Goal: Information Seeking & Learning: Find specific fact

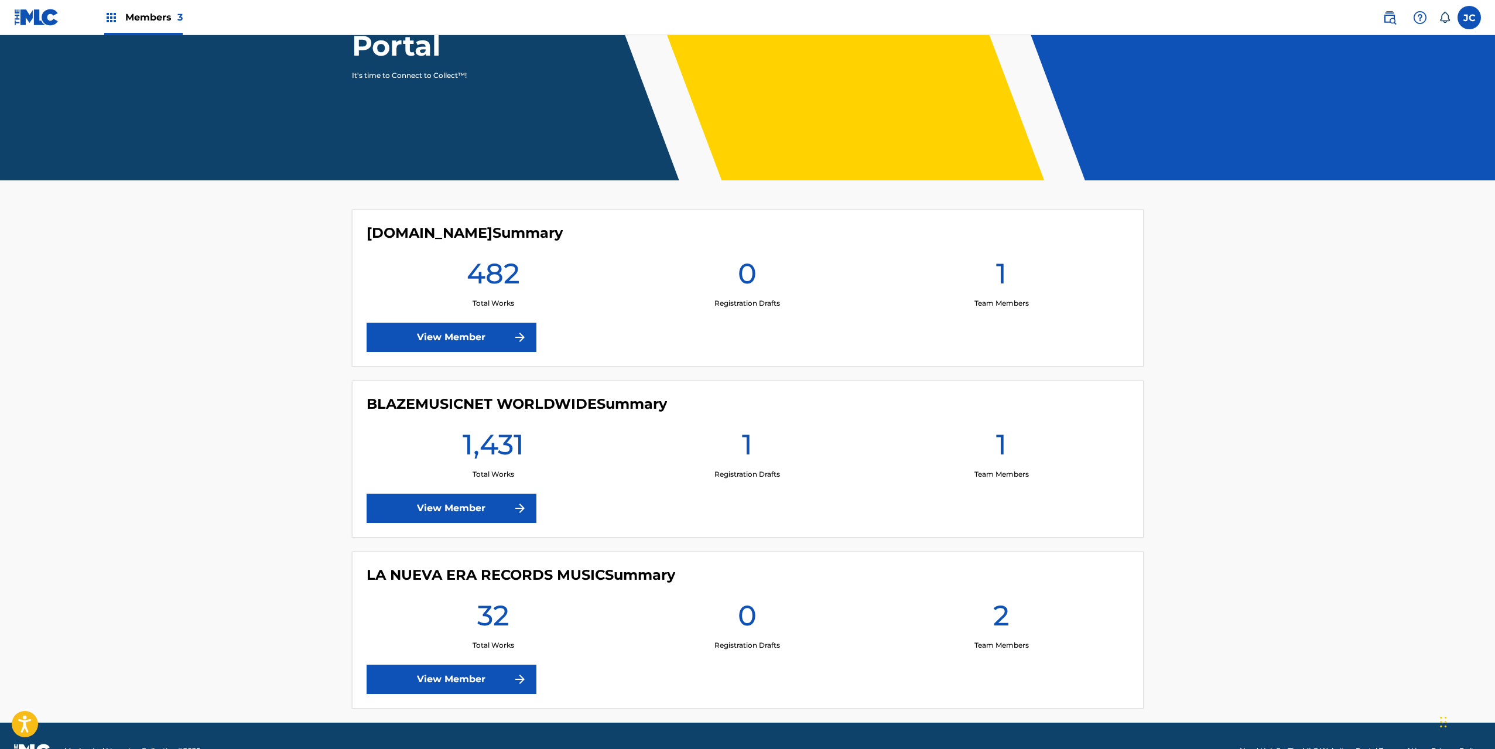
scroll to position [193, 0]
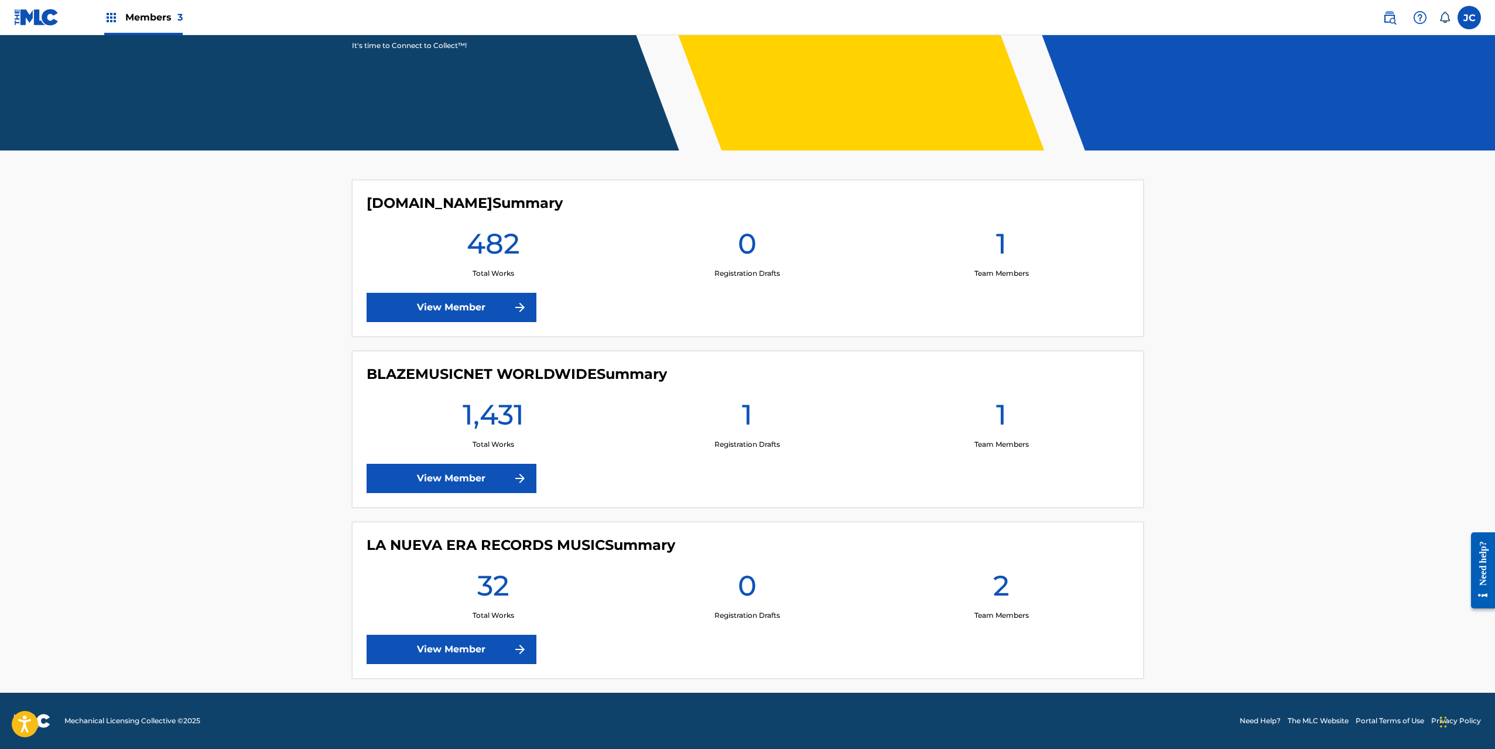
click at [1393, 12] on img at bounding box center [1390, 18] width 14 height 14
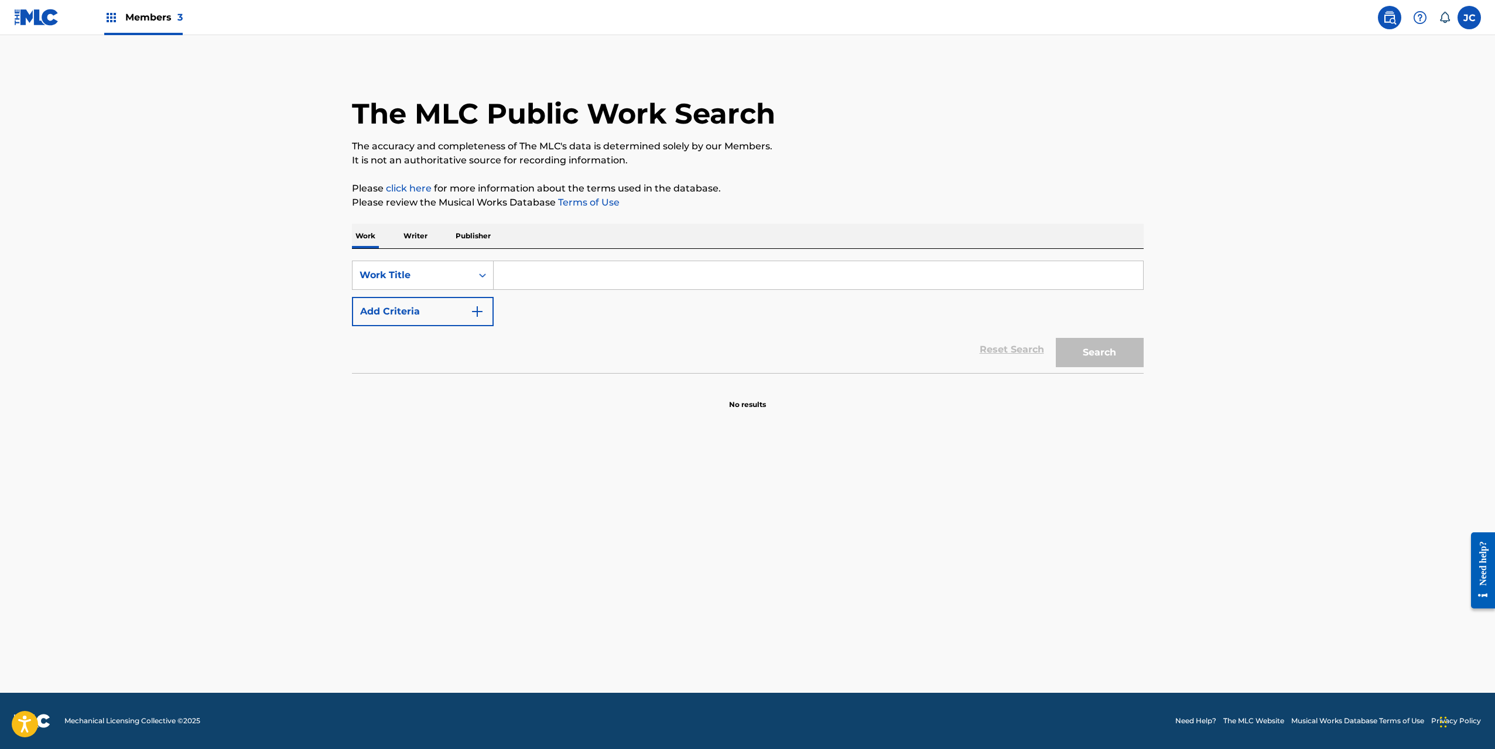
click at [406, 232] on p "Writer" at bounding box center [415, 236] width 31 height 25
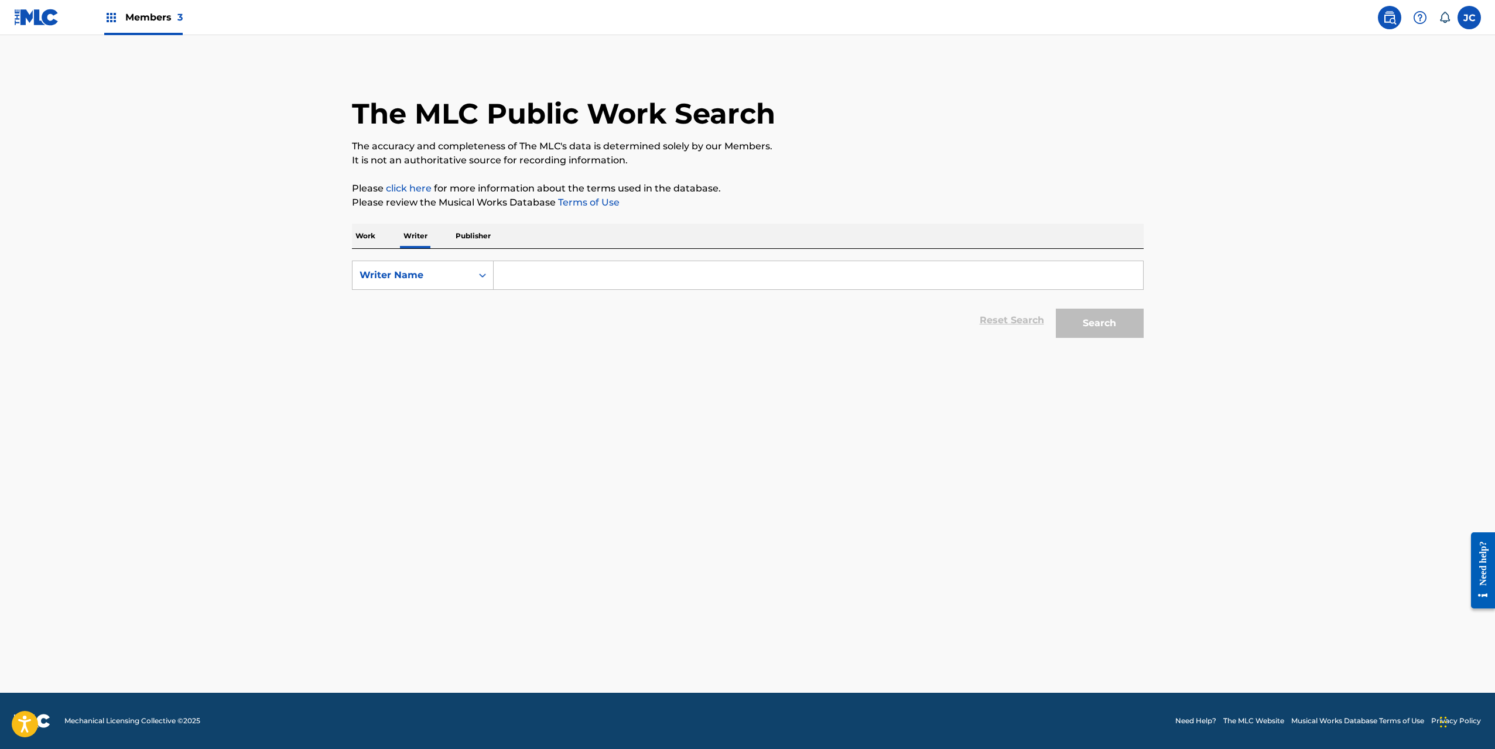
click at [536, 278] on input "Search Form" at bounding box center [818, 275] width 649 height 28
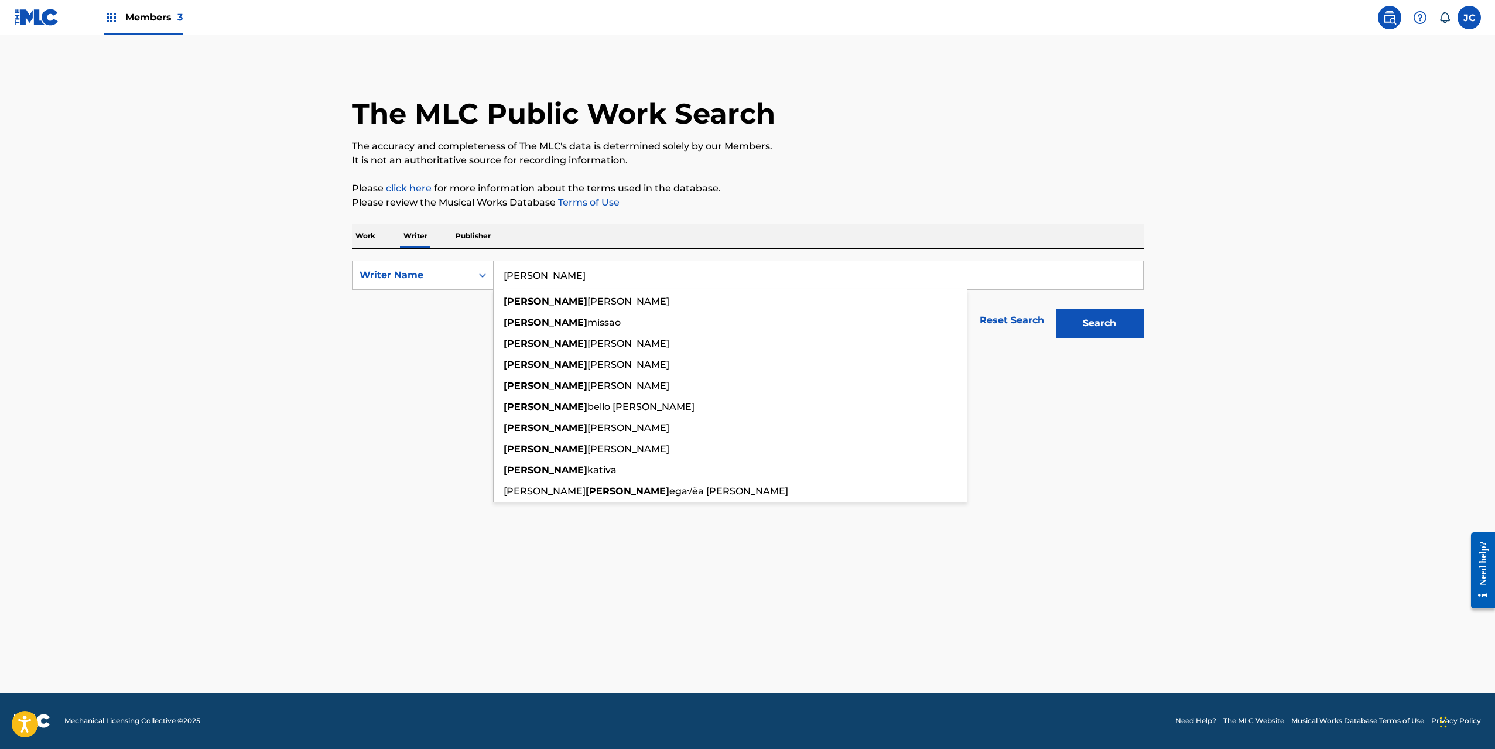
click at [519, 271] on input "[PERSON_NAME]" at bounding box center [818, 275] width 649 height 28
paste input "[PERSON_NAME]"
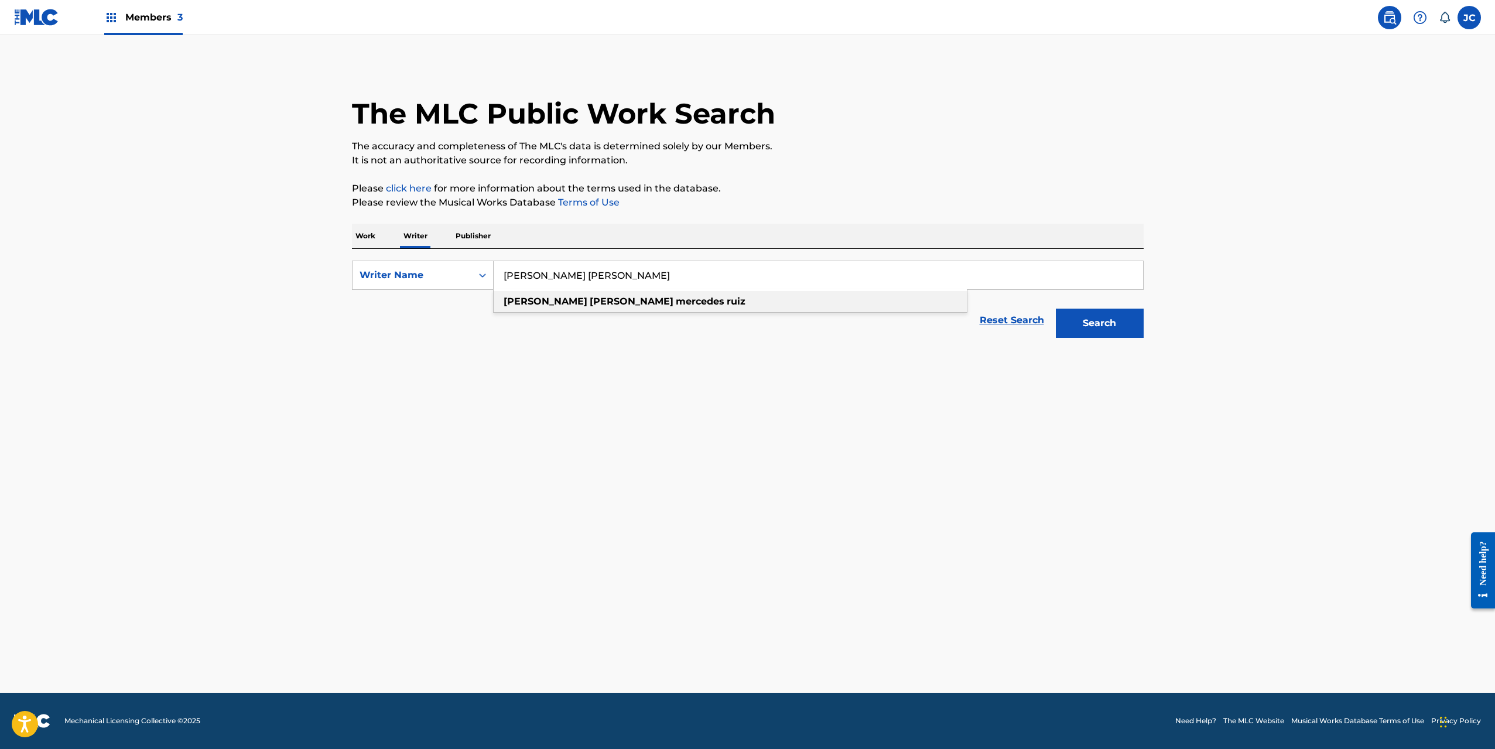
click at [676, 305] on strong "mercedes" at bounding box center [700, 301] width 49 height 11
type input "[PERSON_NAME]"
click at [1110, 322] on button "Search" at bounding box center [1100, 323] width 88 height 29
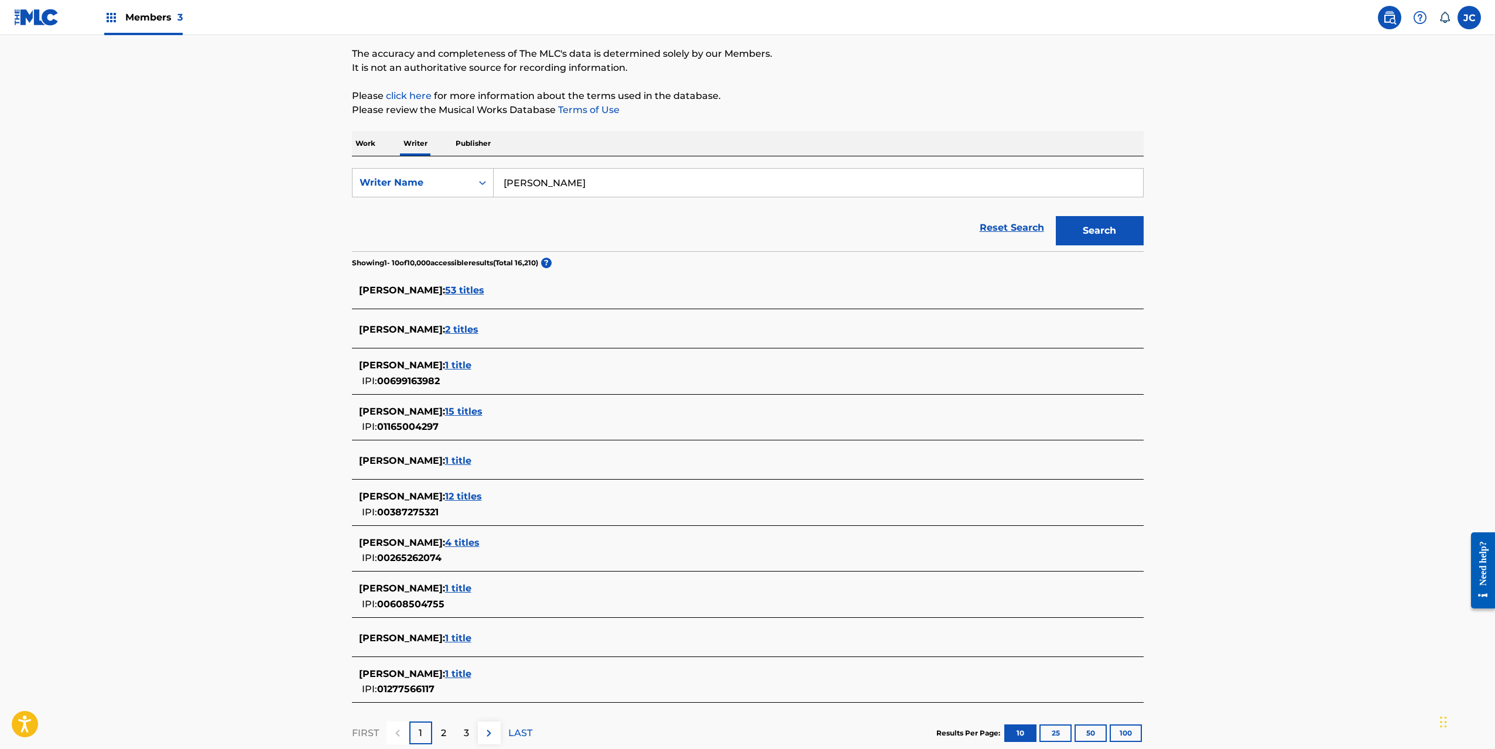
scroll to position [169, 0]
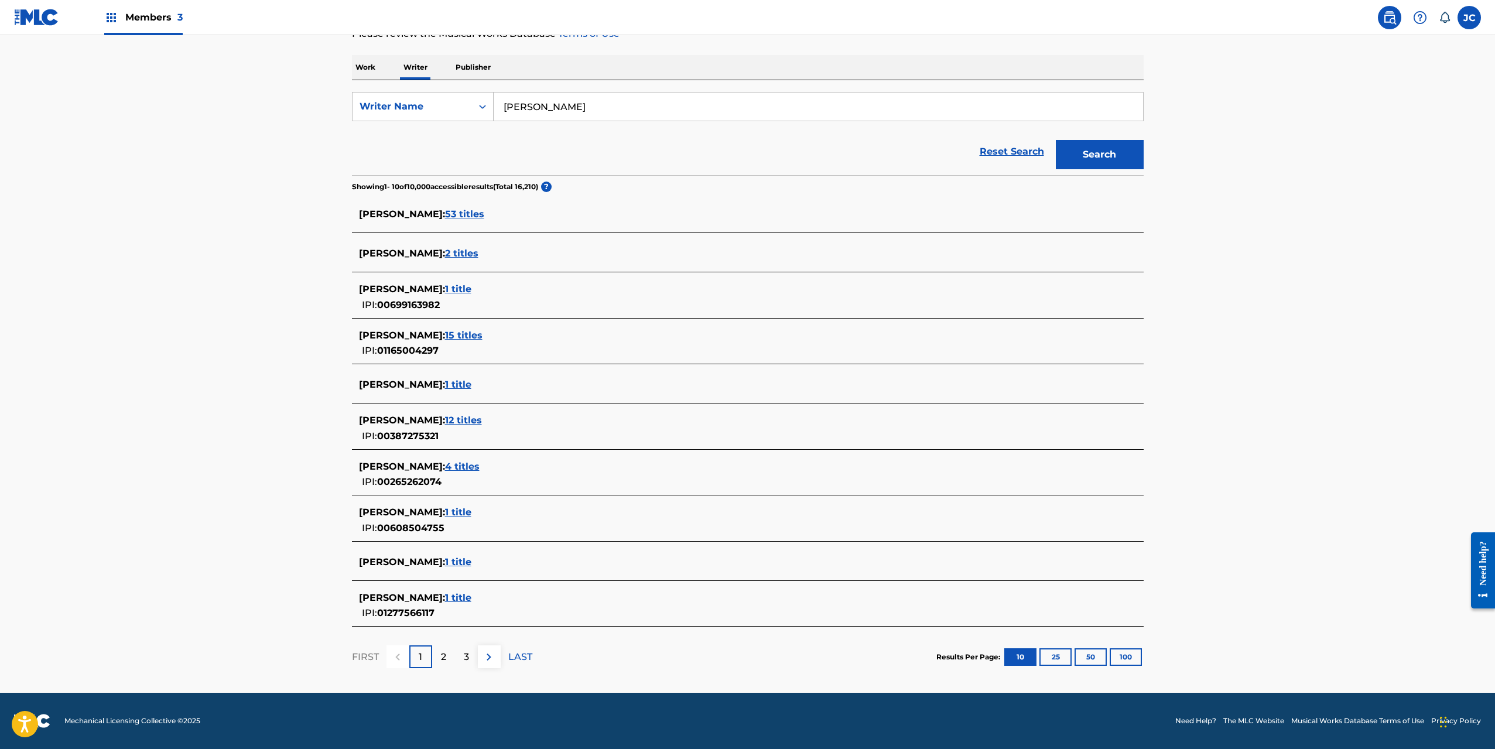
click at [483, 335] on span "15 titles" at bounding box center [463, 335] width 37 height 11
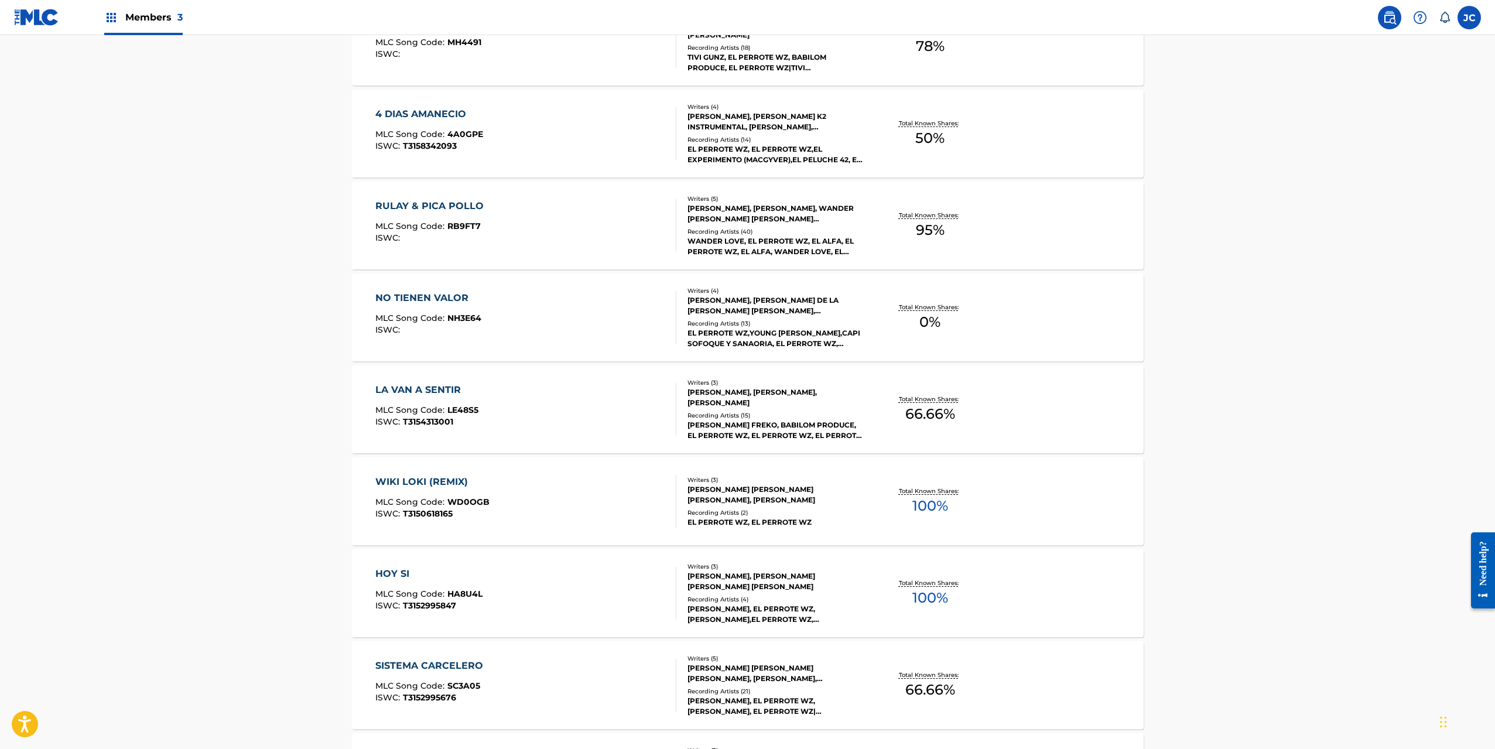
scroll to position [403, 0]
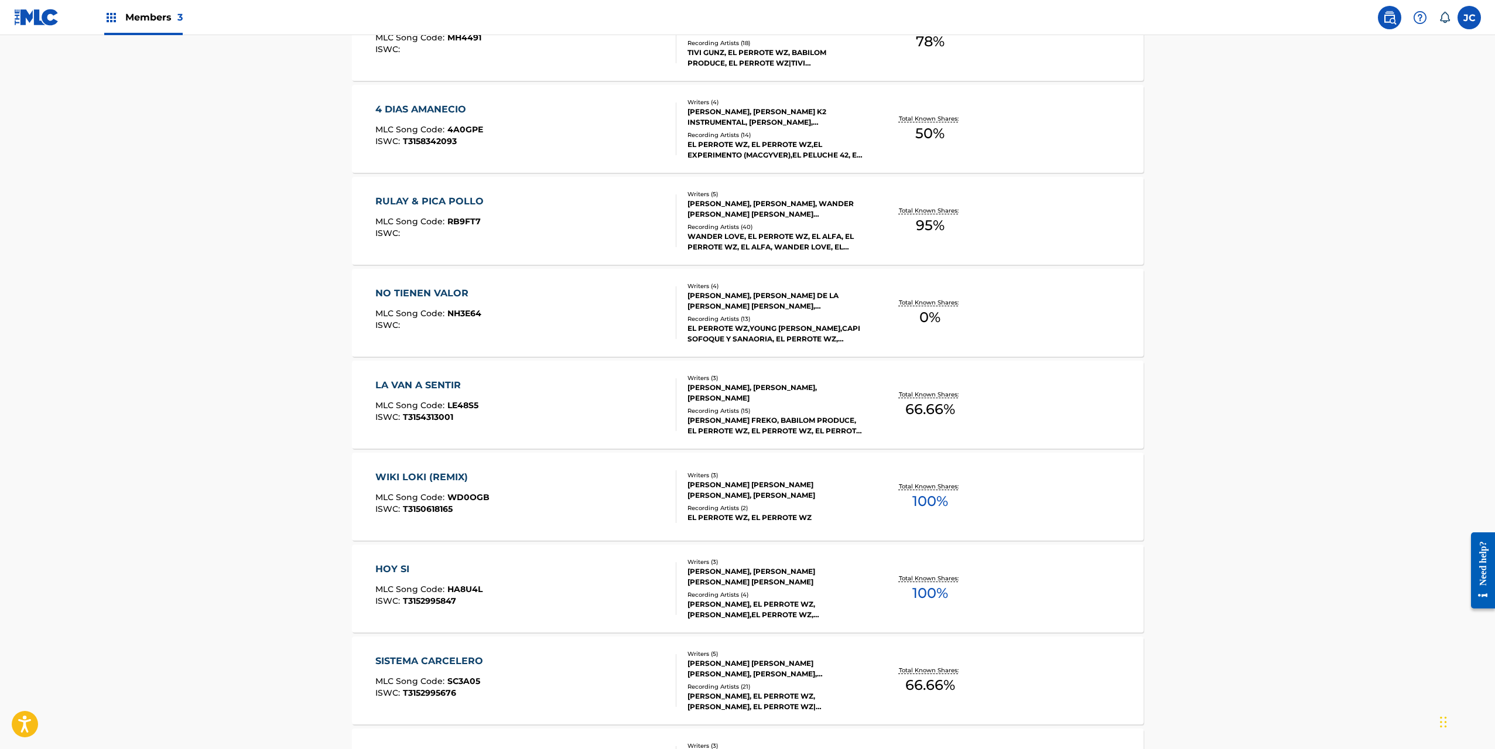
click at [596, 226] on div "RULAY & PICA POLLO MLC Song Code : RB9FT7 ISWC :" at bounding box center [525, 220] width 301 height 53
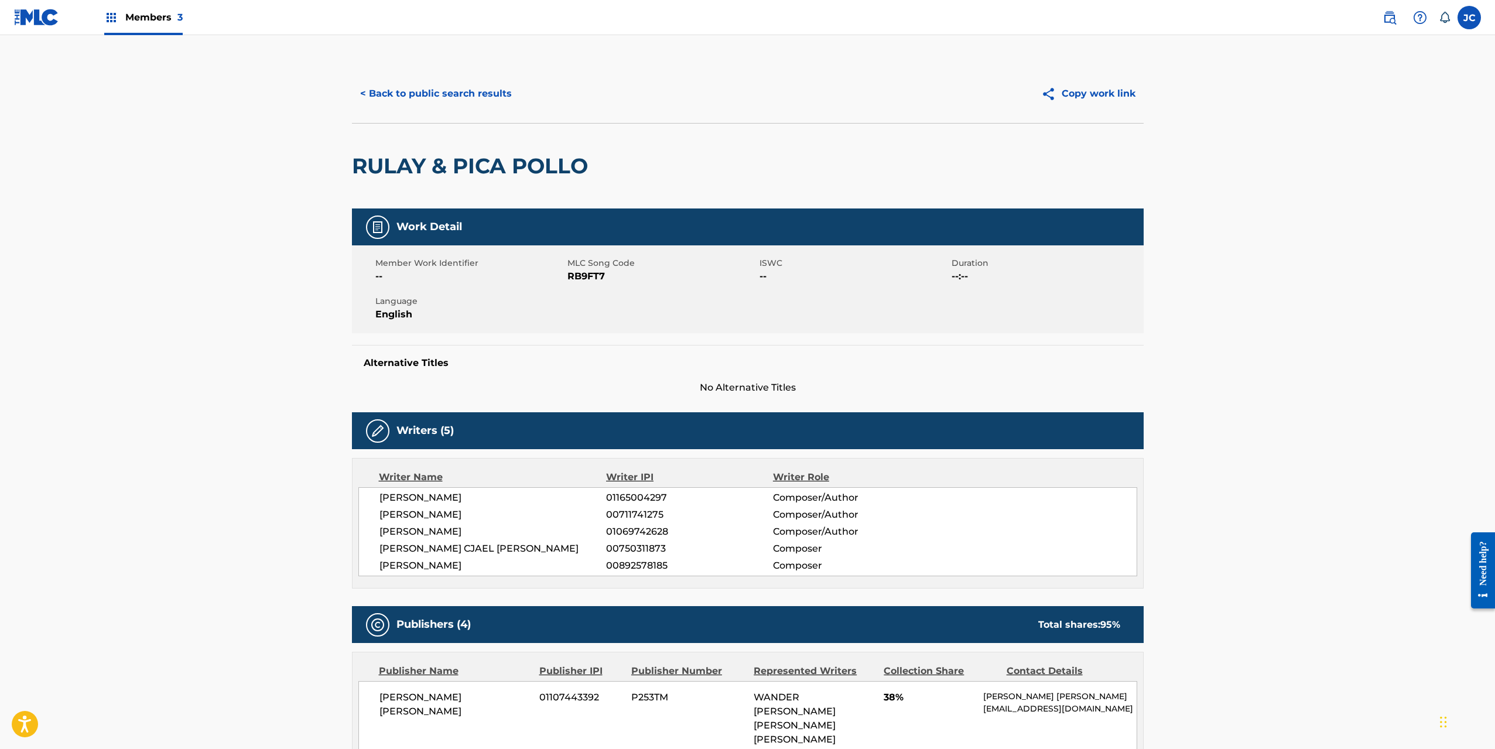
click at [394, 98] on button "< Back to public search results" at bounding box center [436, 93] width 168 height 29
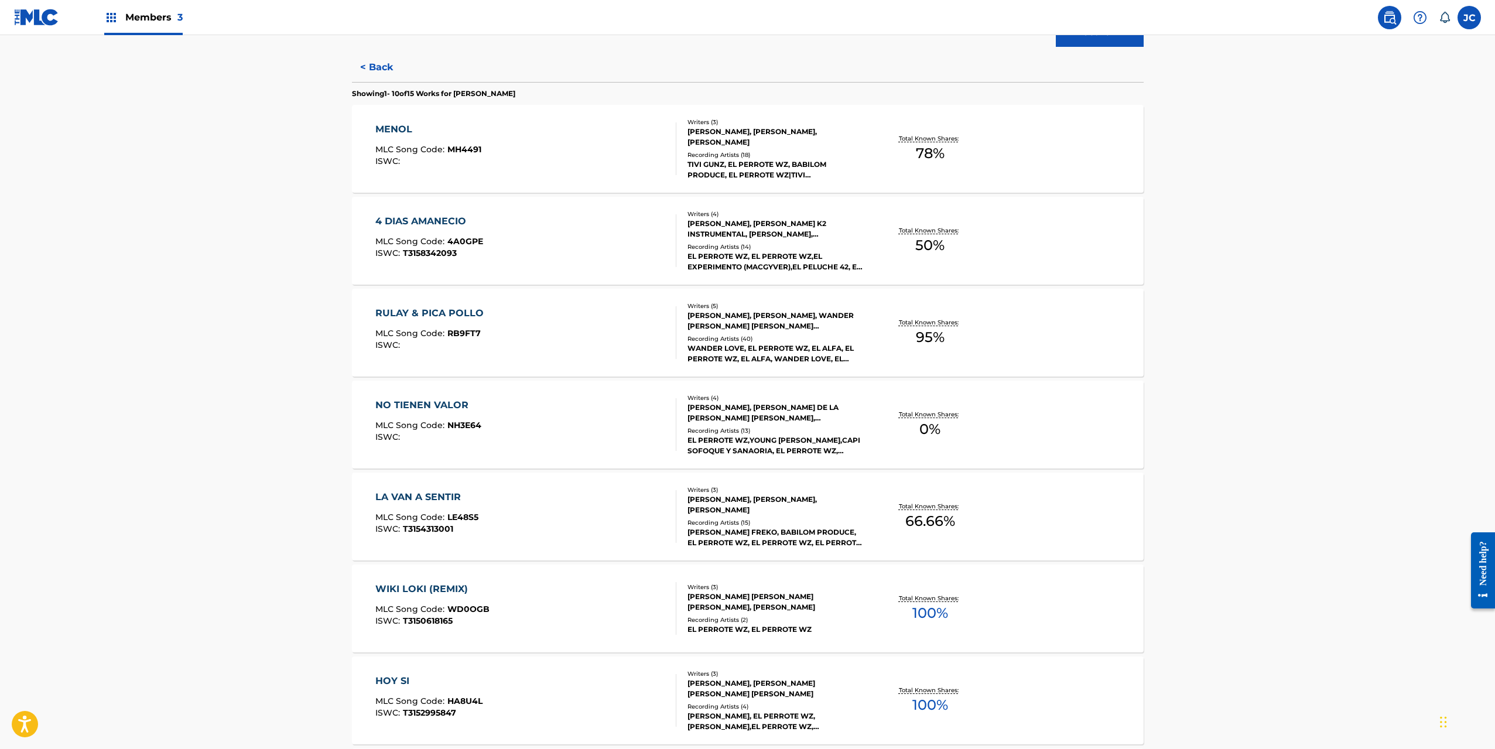
scroll to position [293, 0]
click at [565, 156] on div "MENOL MLC Song Code : MH4491 ISWC :" at bounding box center [525, 147] width 301 height 53
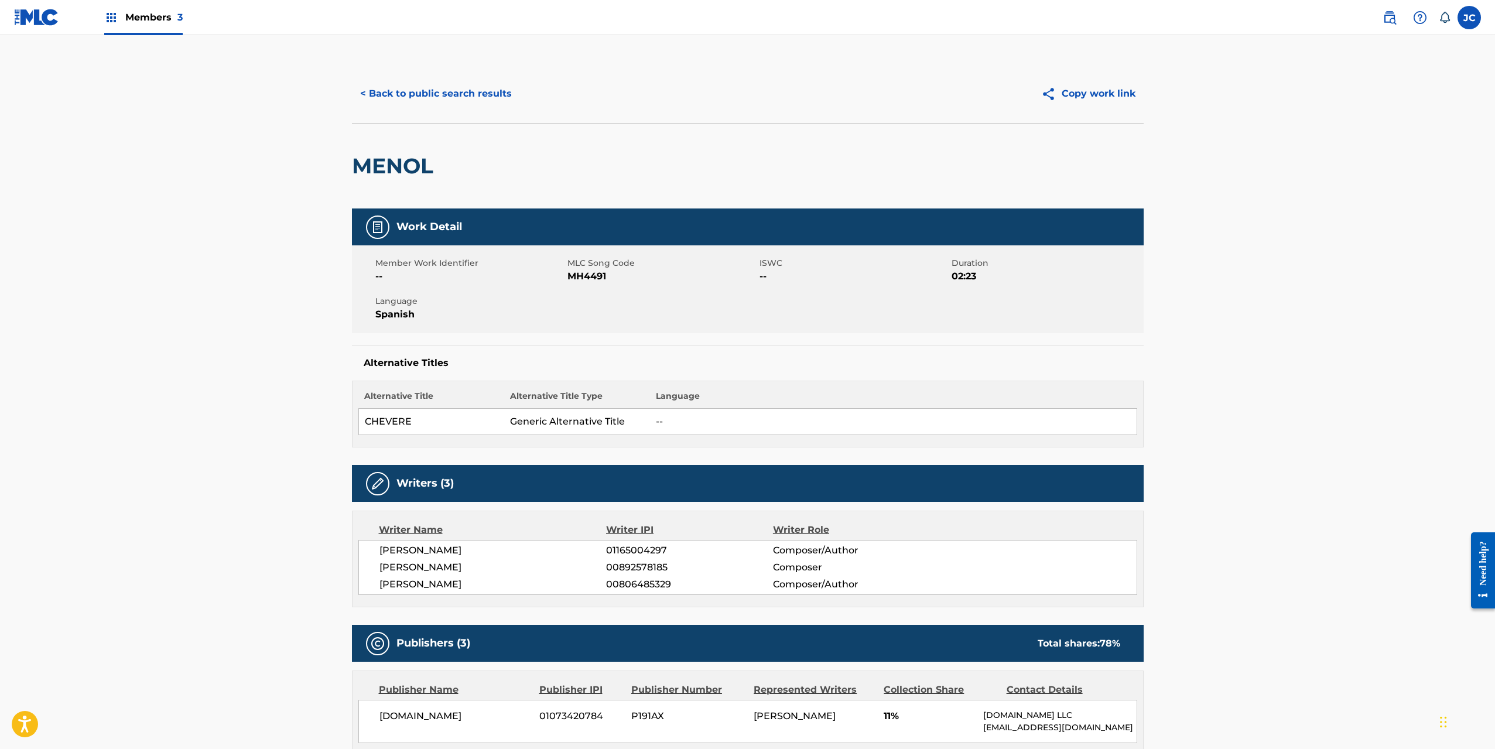
click at [381, 97] on button "< Back to public search results" at bounding box center [436, 93] width 168 height 29
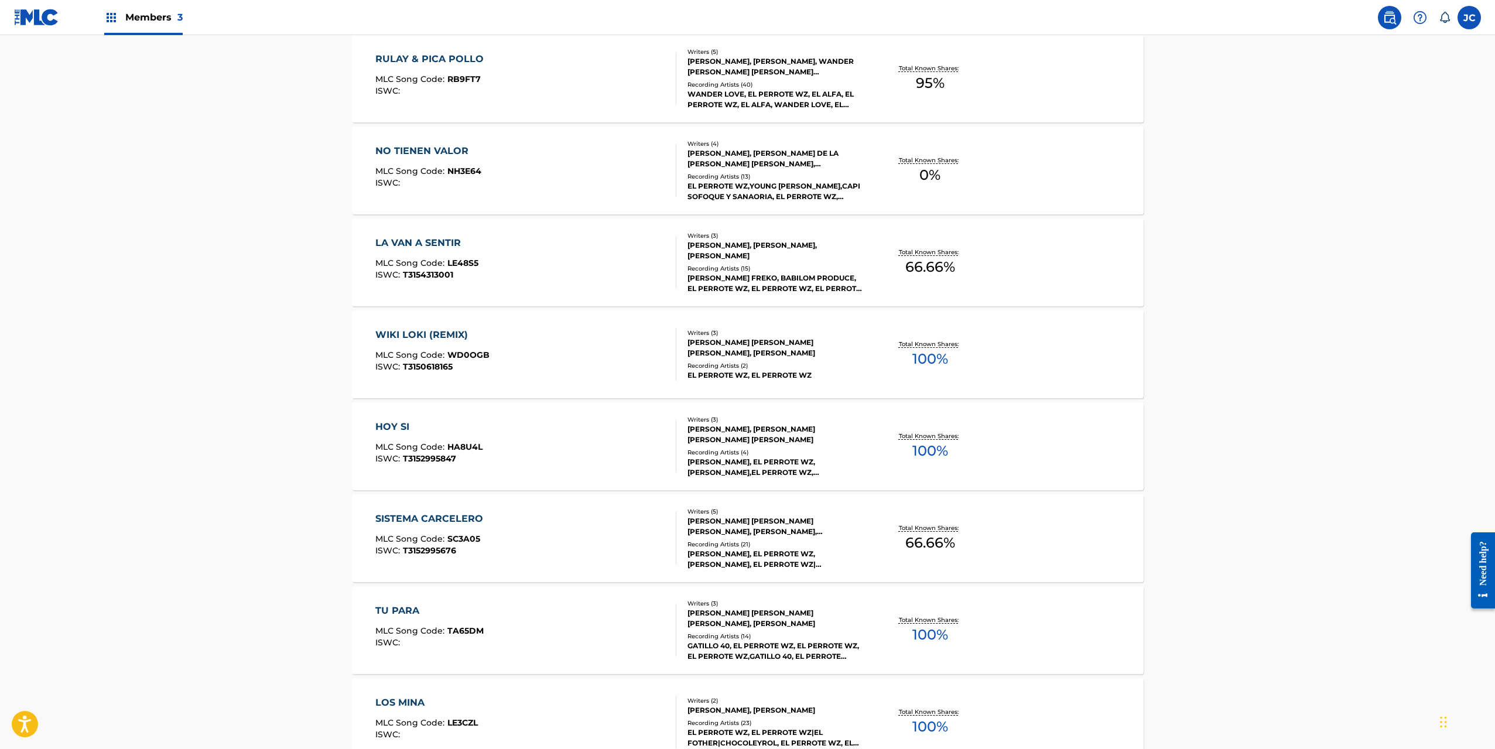
scroll to position [586, 0]
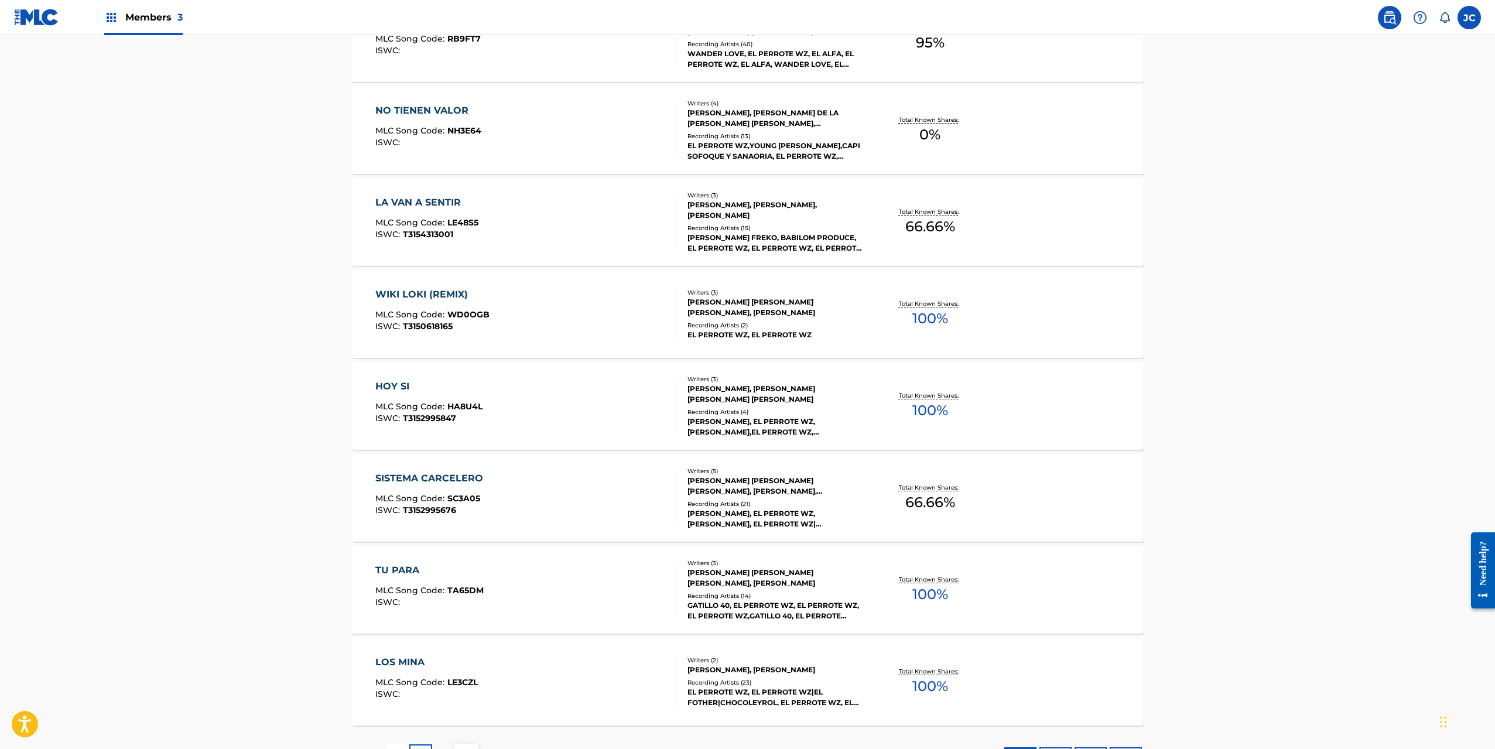
click at [588, 310] on div "WIKI LOKI (REMIX) MLC Song Code : WD0OGB ISWC : T3150618165" at bounding box center [525, 314] width 301 height 53
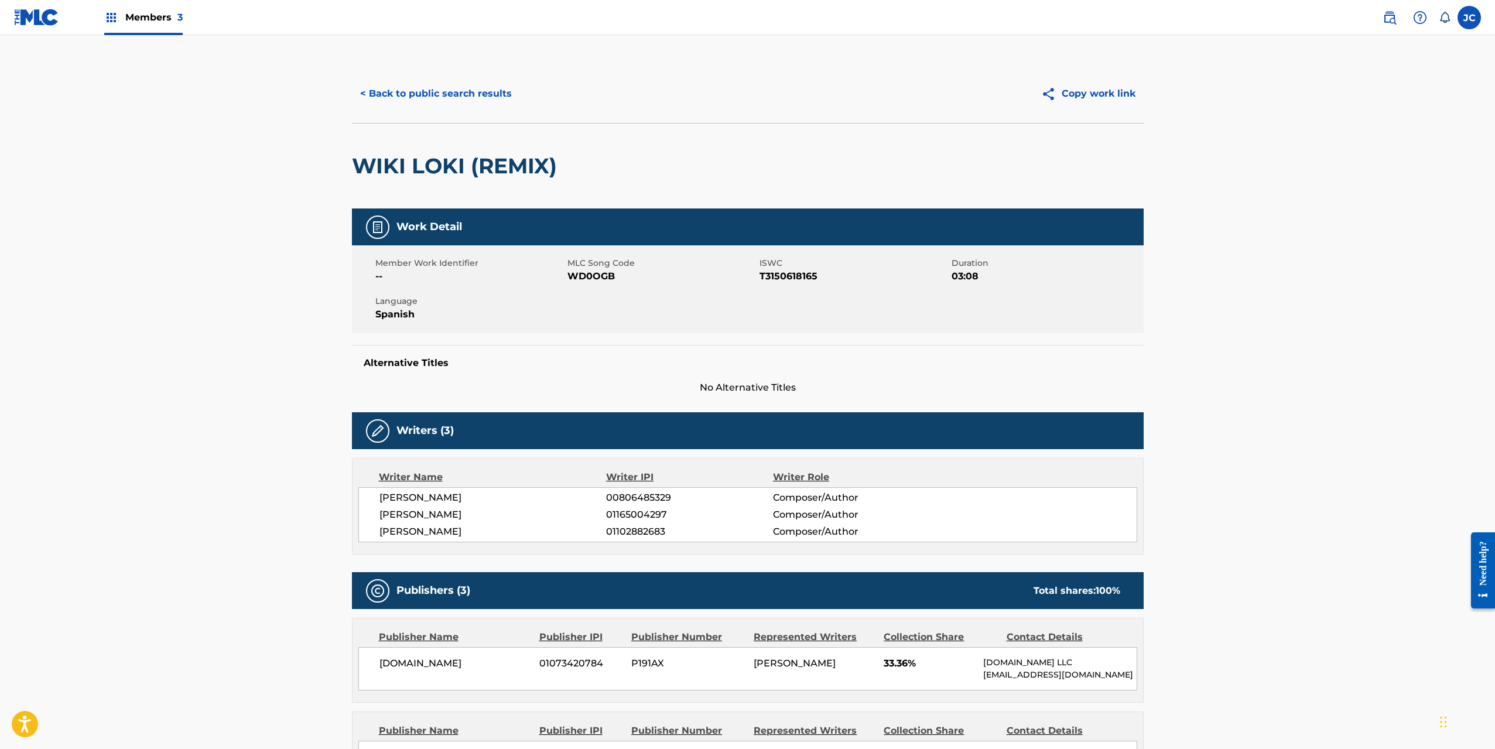
click at [385, 93] on button "< Back to public search results" at bounding box center [436, 93] width 168 height 29
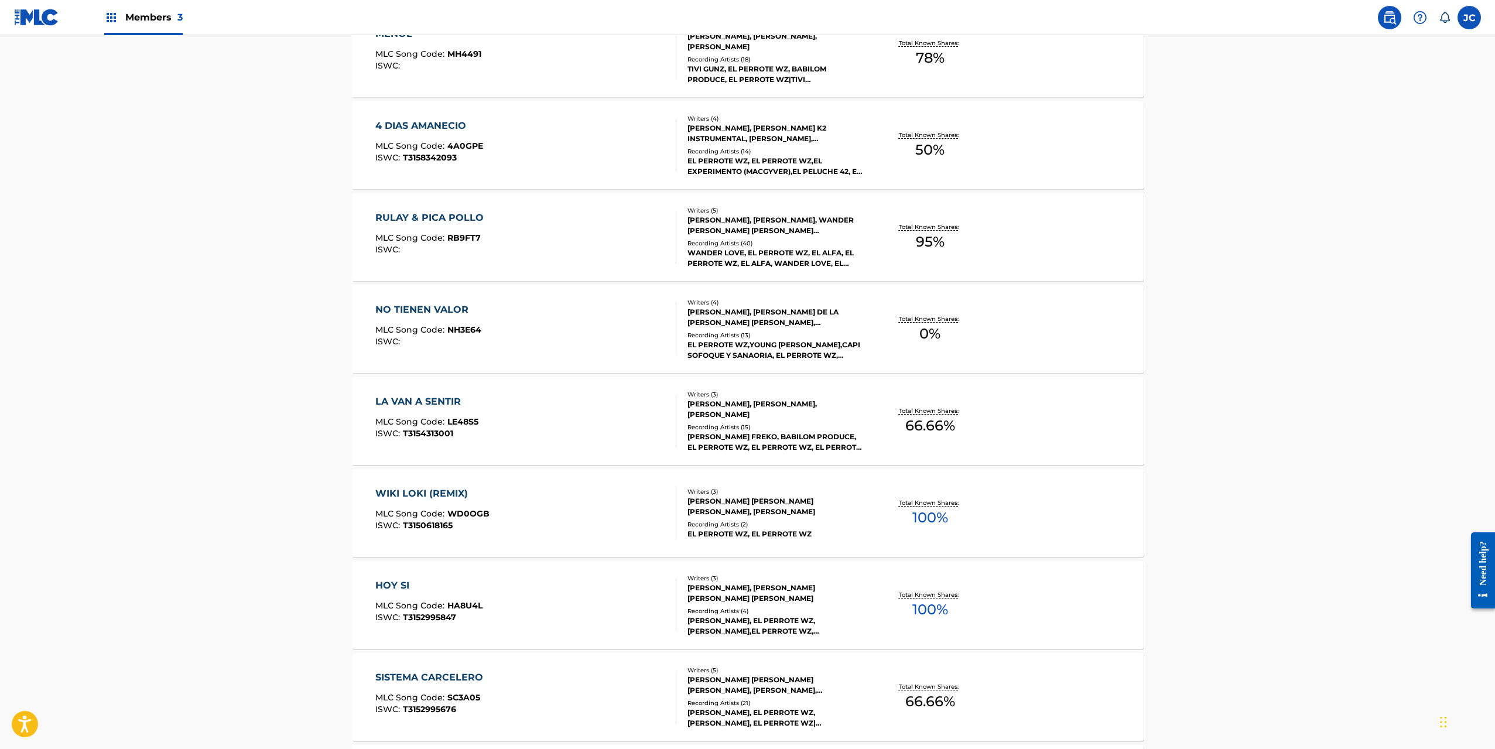
scroll to position [410, 0]
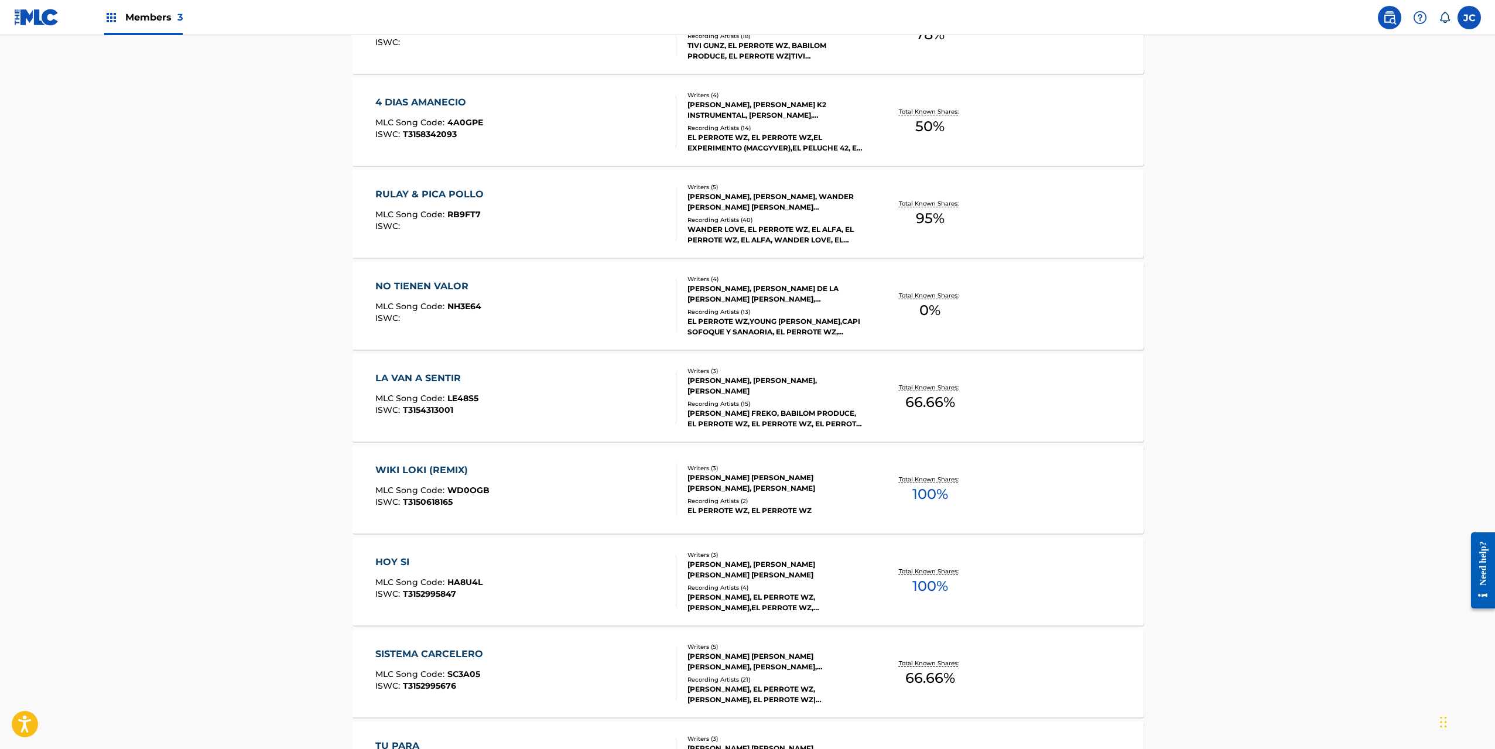
click at [569, 300] on div "NO TIENEN VALOR MLC Song Code : NH3E64 ISWC :" at bounding box center [525, 305] width 301 height 53
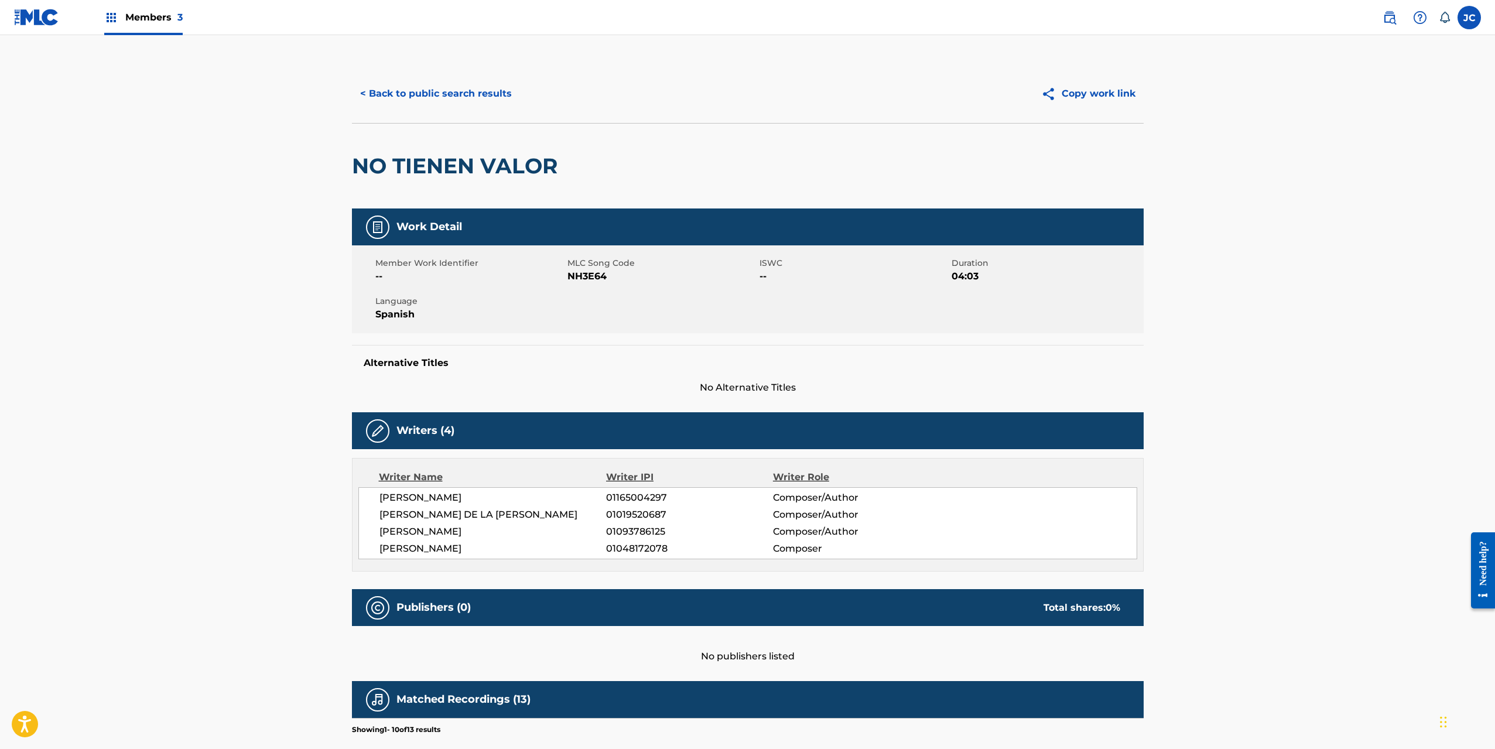
click at [413, 104] on button "< Back to public search results" at bounding box center [436, 93] width 168 height 29
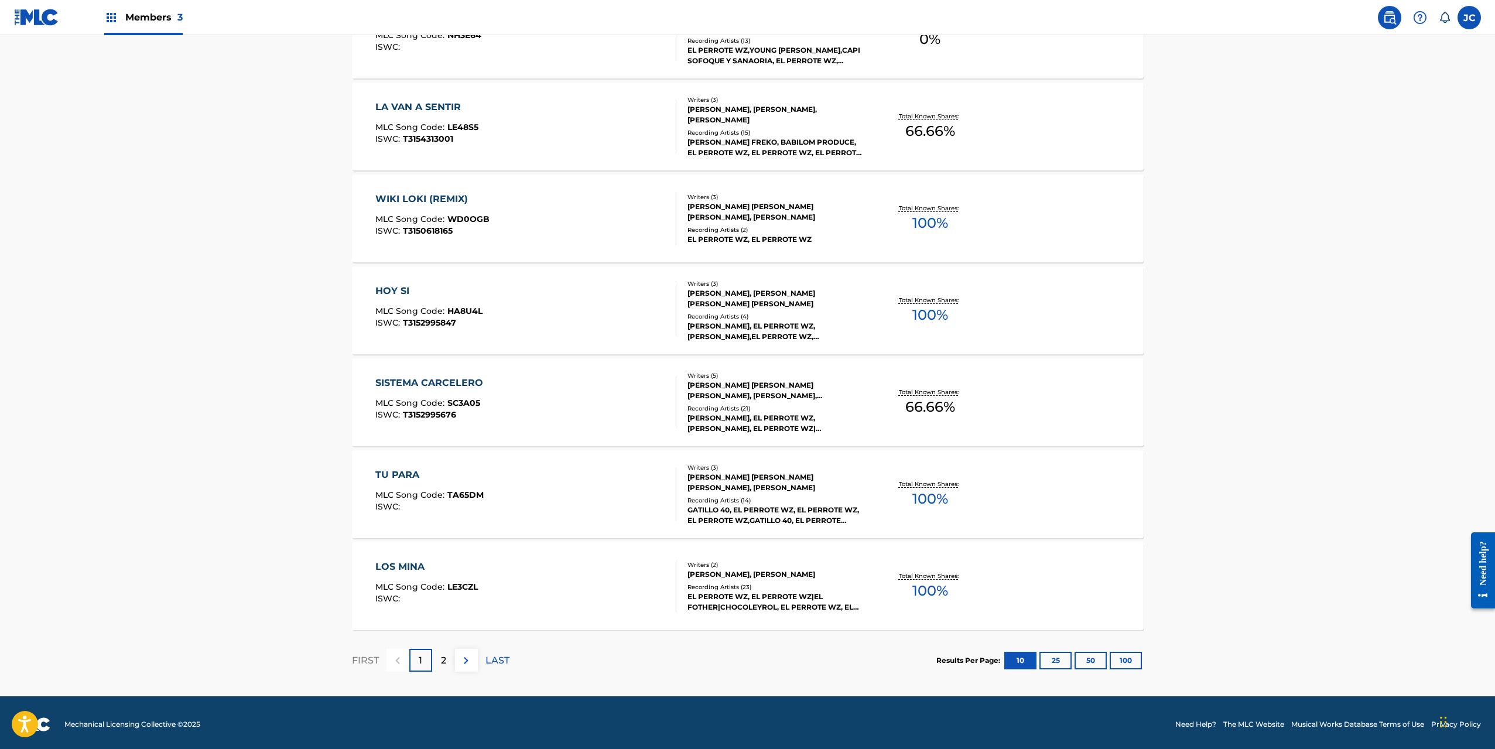
scroll to position [685, 0]
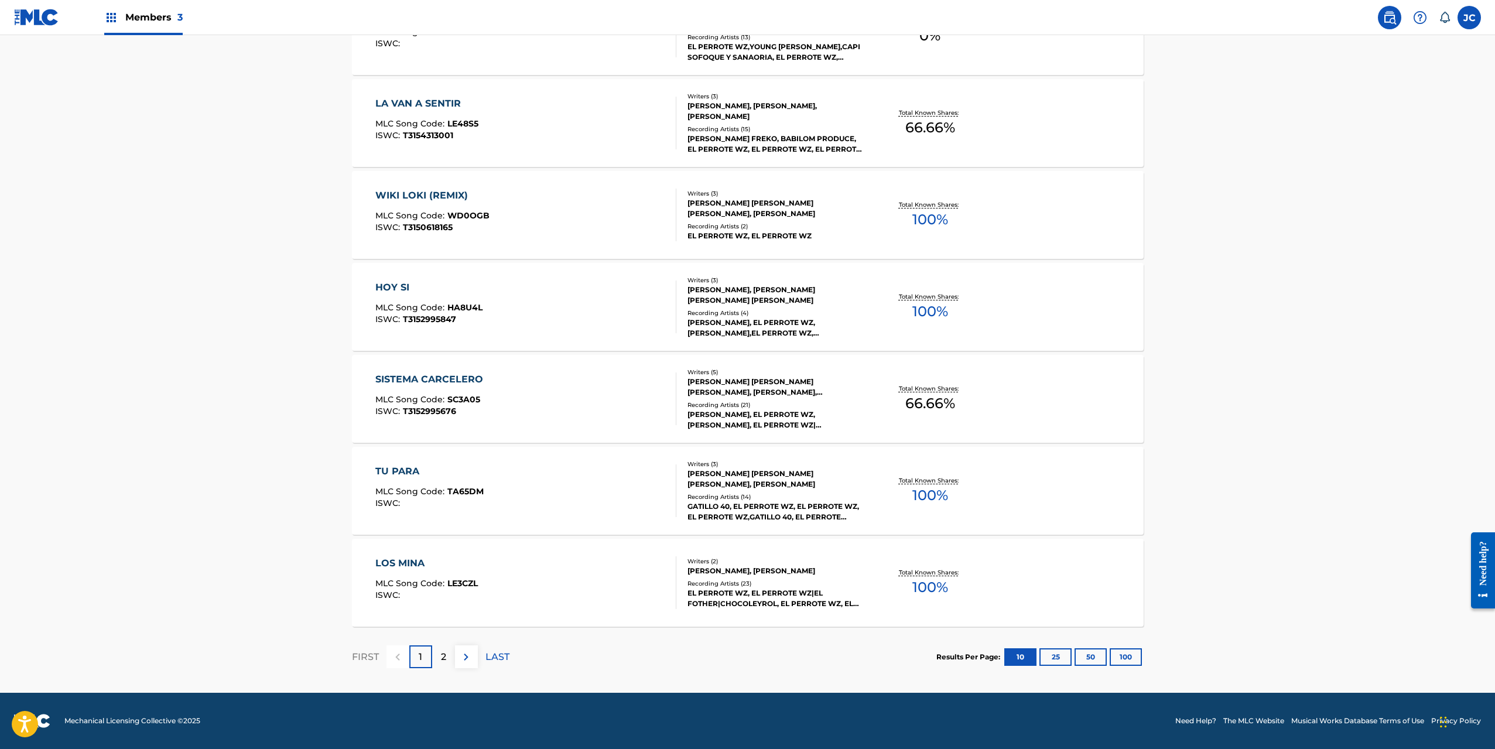
click at [587, 374] on div "SISTEMA CARCELERO MLC Song Code : SC3A05 ISWC : T3152995676" at bounding box center [525, 398] width 301 height 53
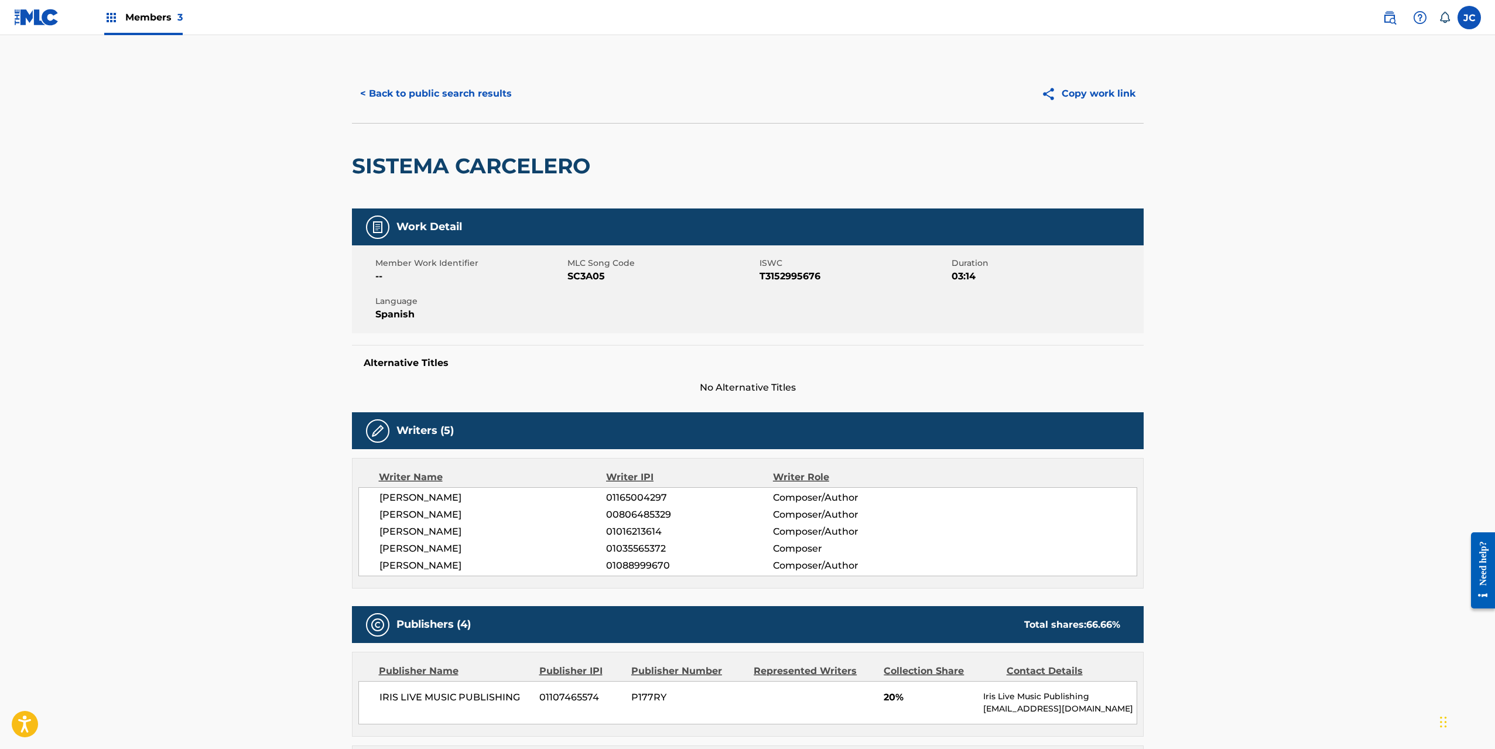
click at [435, 99] on button "< Back to public search results" at bounding box center [436, 93] width 168 height 29
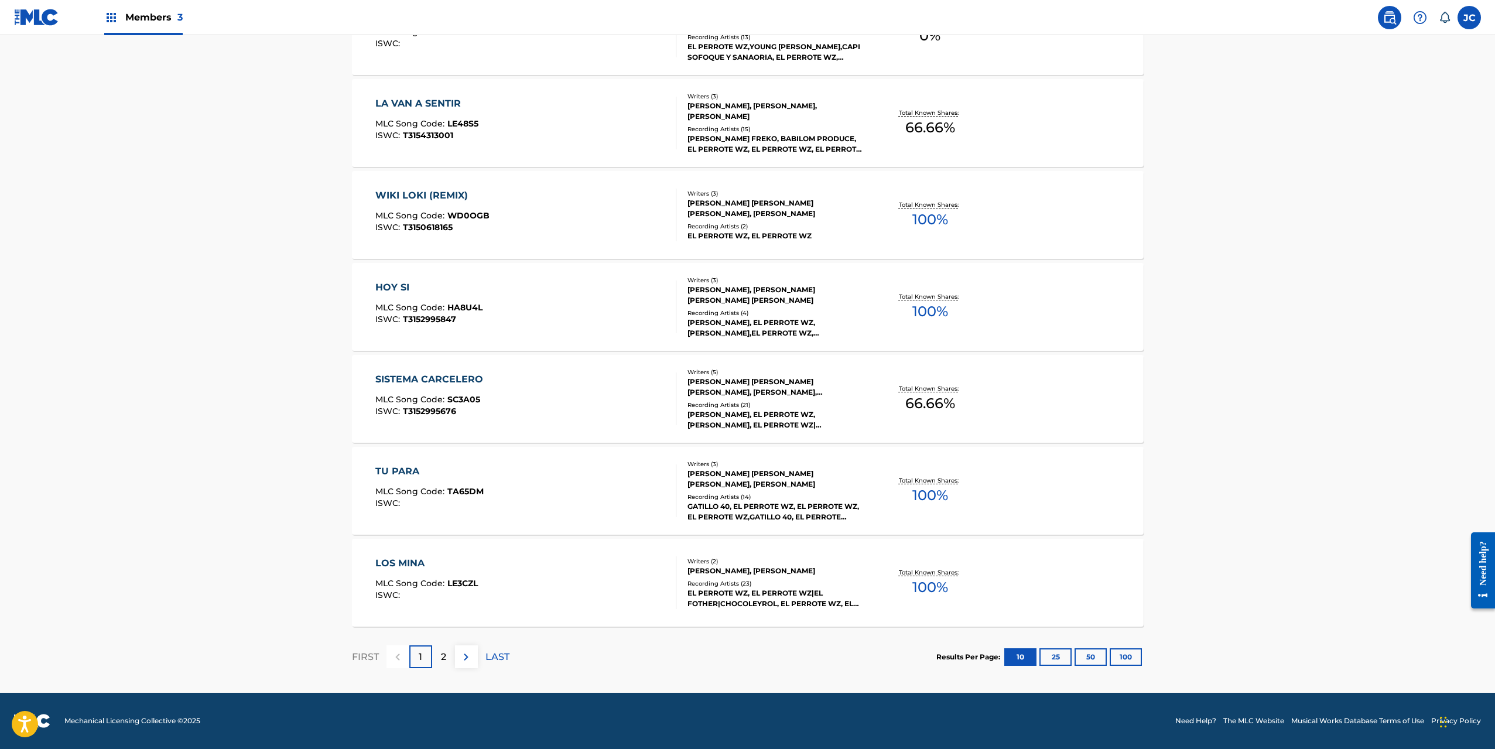
click at [1132, 658] on button "100" at bounding box center [1126, 657] width 32 height 18
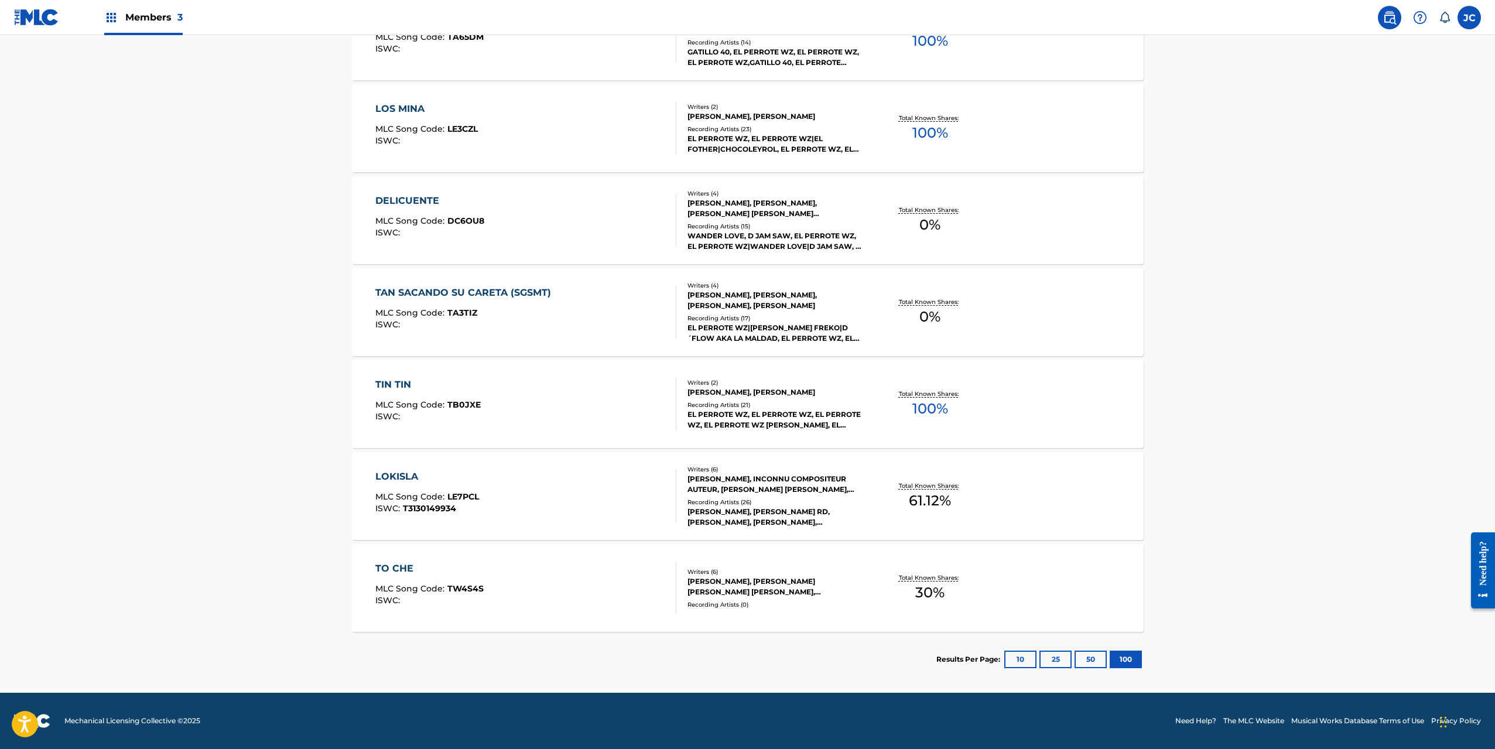
click at [581, 483] on div "LOKISLA MLC Song Code : LE7PCL ISWC : T3130149934" at bounding box center [525, 496] width 301 height 53
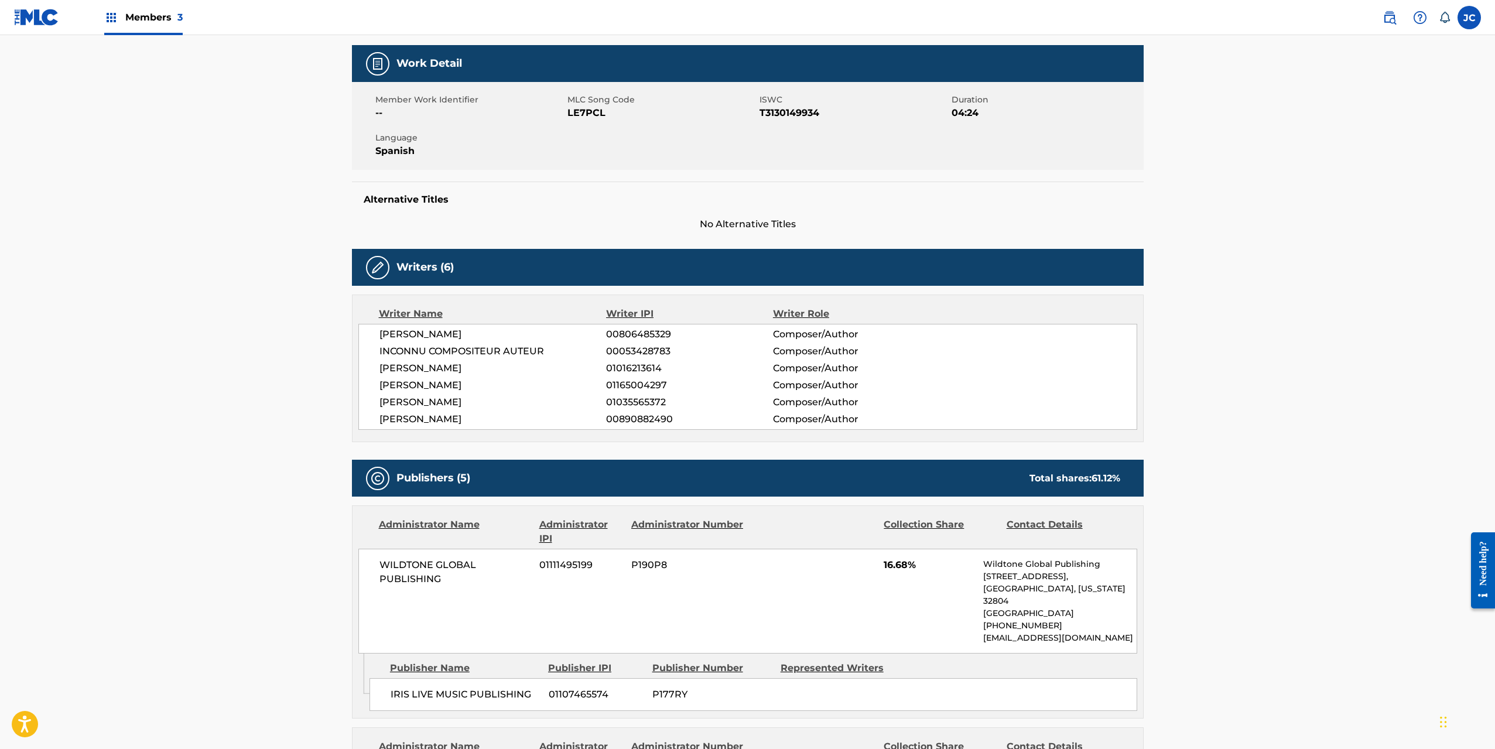
scroll to position [39, 0]
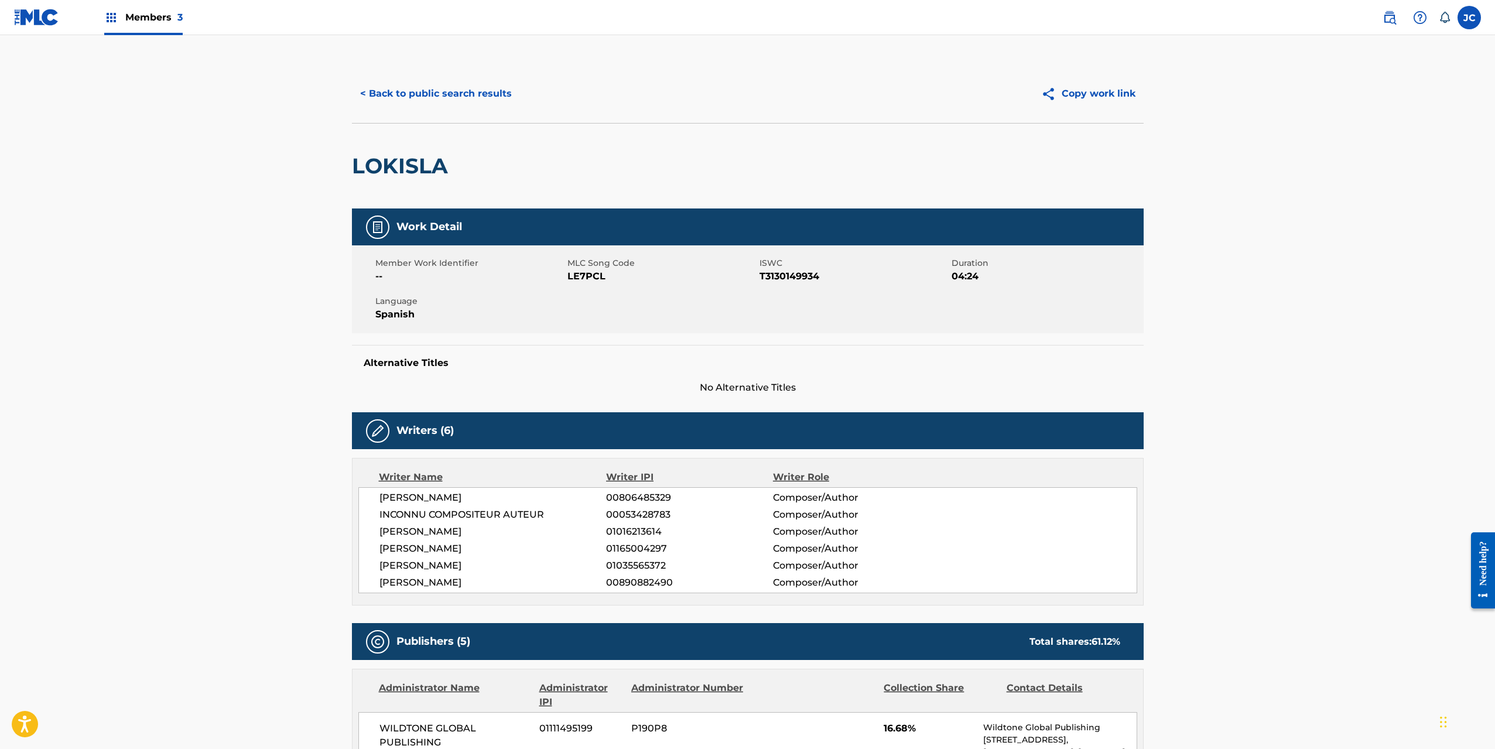
click at [398, 103] on button "< Back to public search results" at bounding box center [436, 93] width 168 height 29
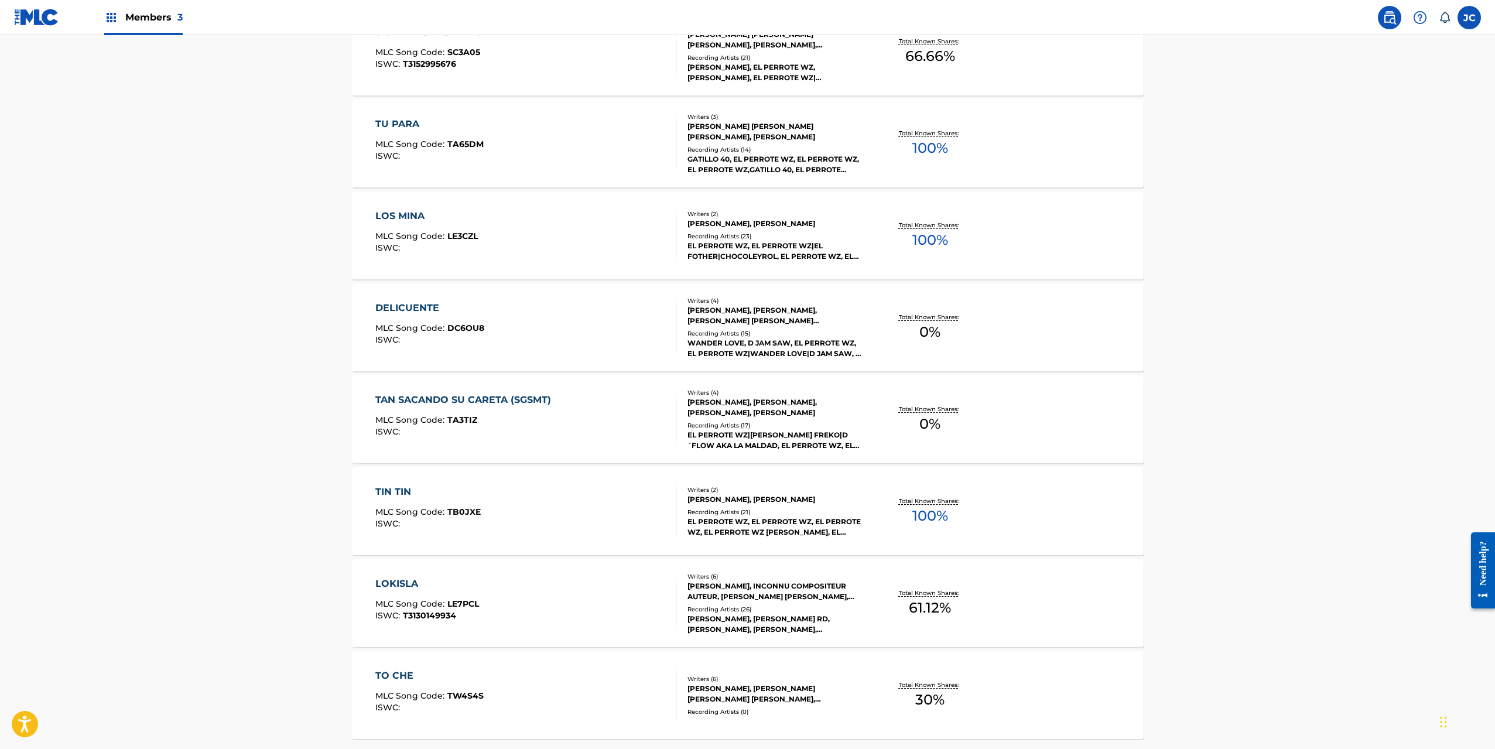
scroll to position [1139, 0]
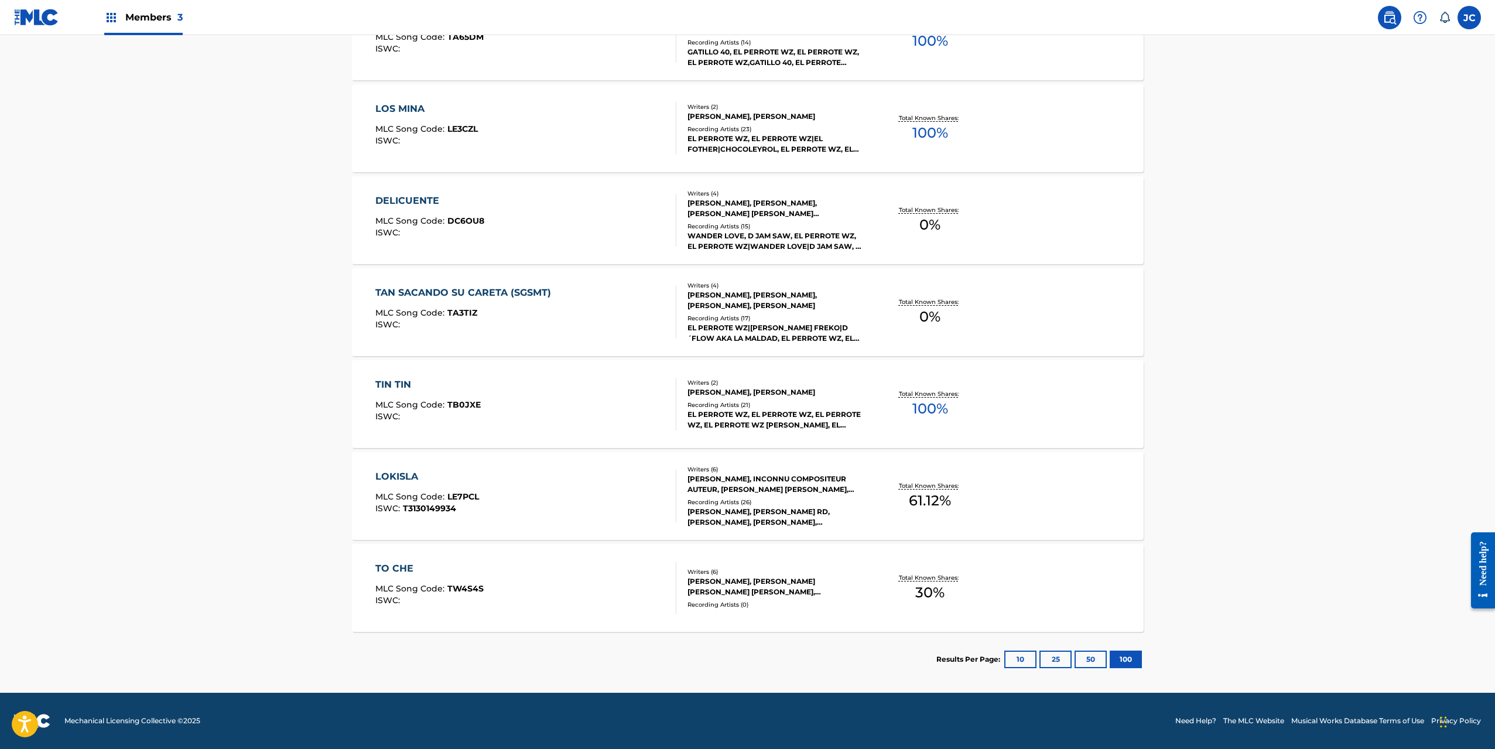
click at [575, 562] on div "TO CHE MLC Song Code : TW4S4S ISWC :" at bounding box center [525, 588] width 301 height 53
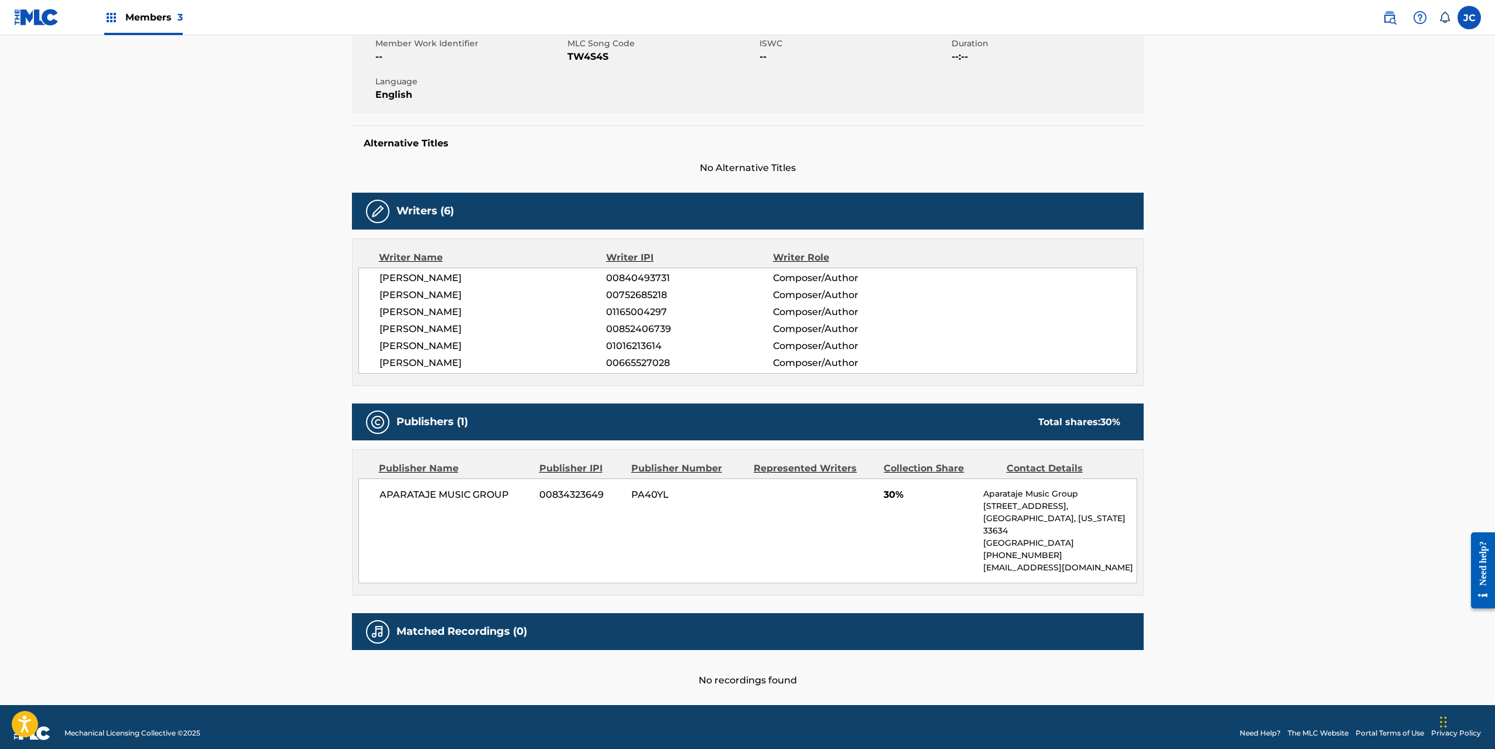
scroll to position [1, 0]
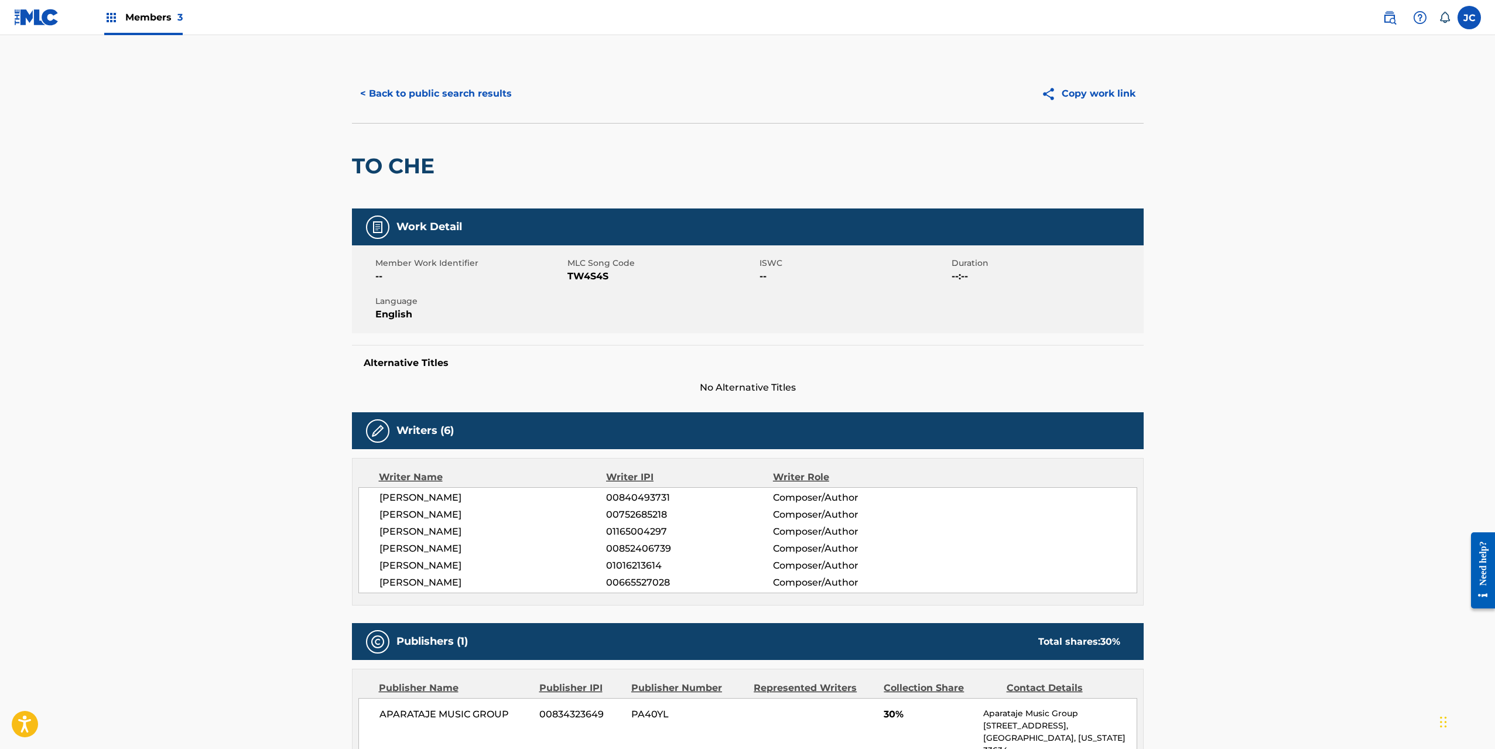
click at [381, 95] on button "< Back to public search results" at bounding box center [436, 93] width 168 height 29
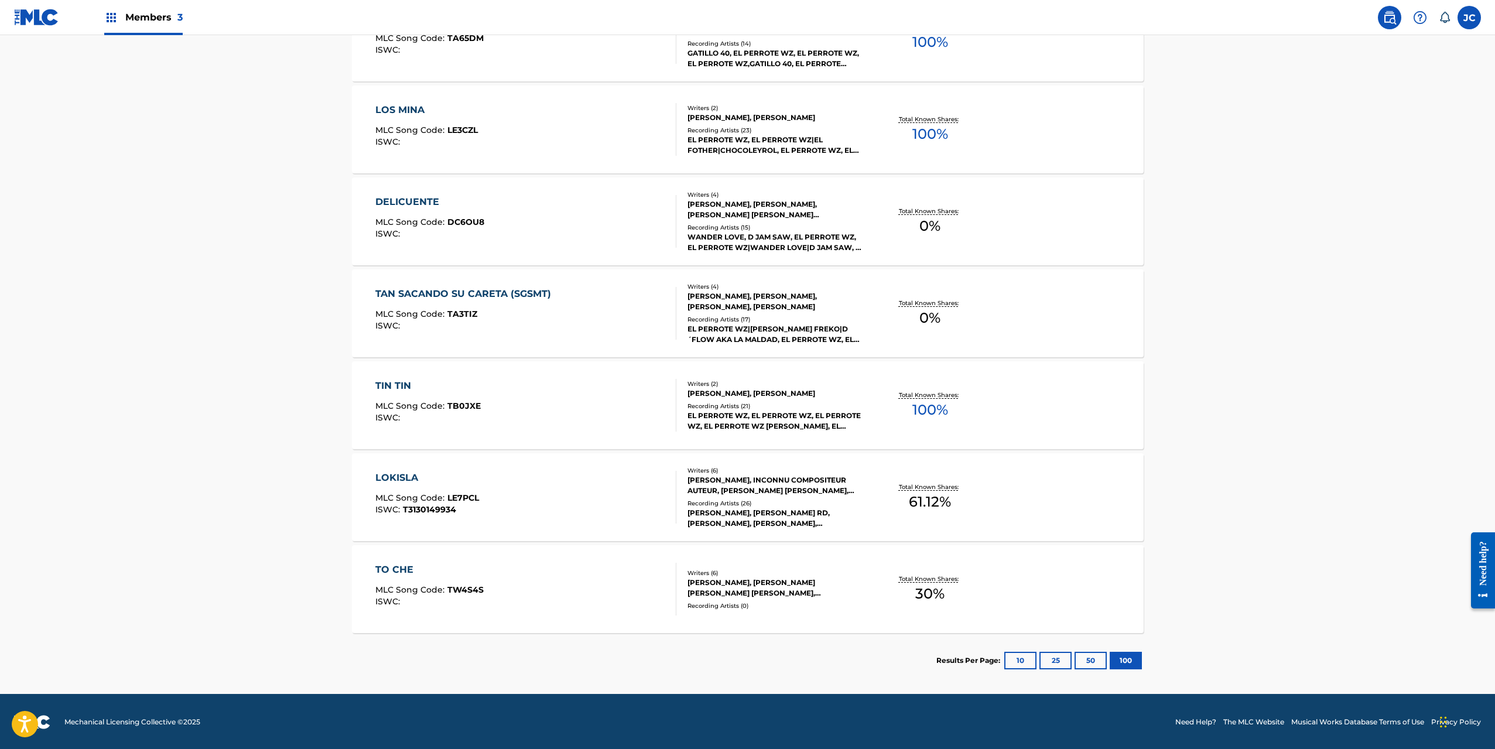
scroll to position [1139, 0]
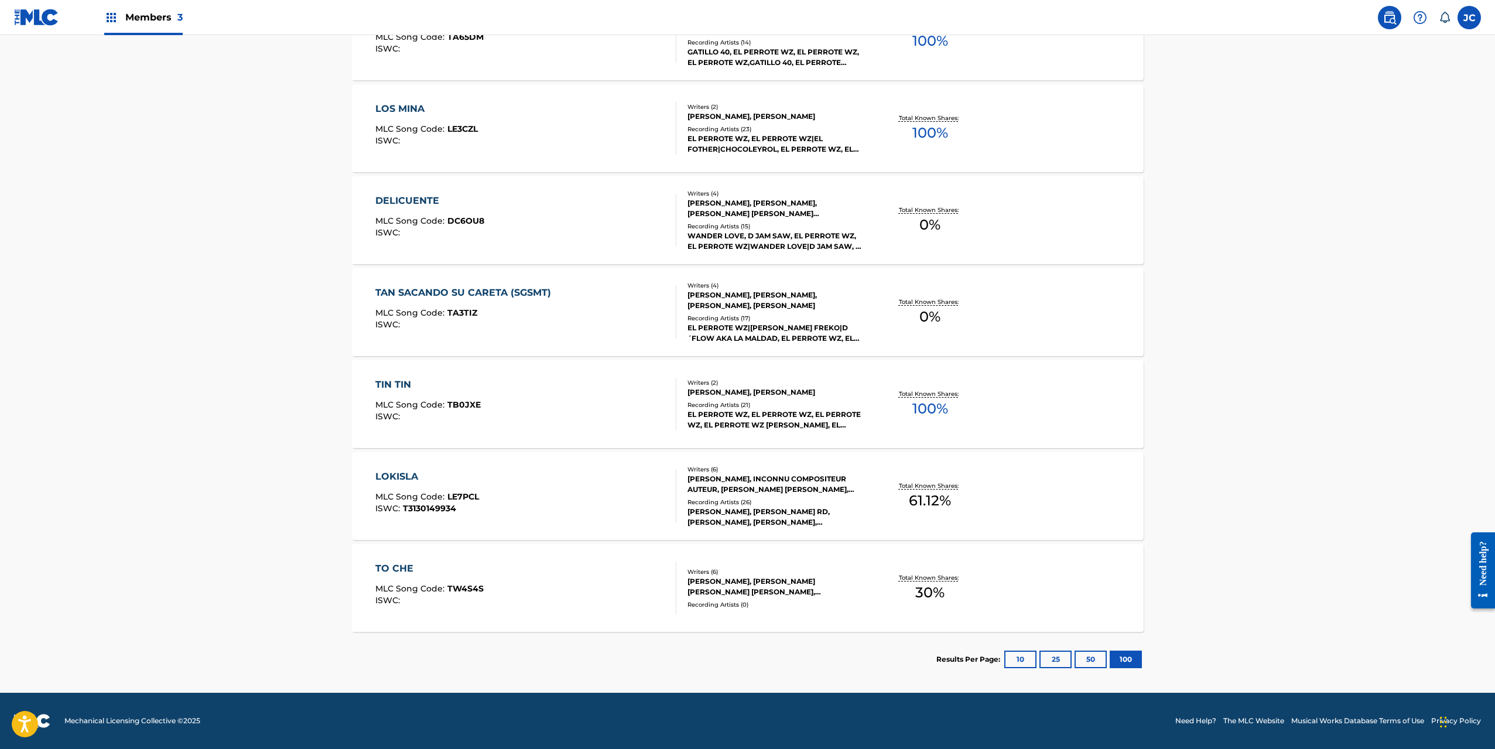
click at [590, 391] on div "TIN TIN MLC Song Code : TB0JXE ISWC :" at bounding box center [525, 404] width 301 height 53
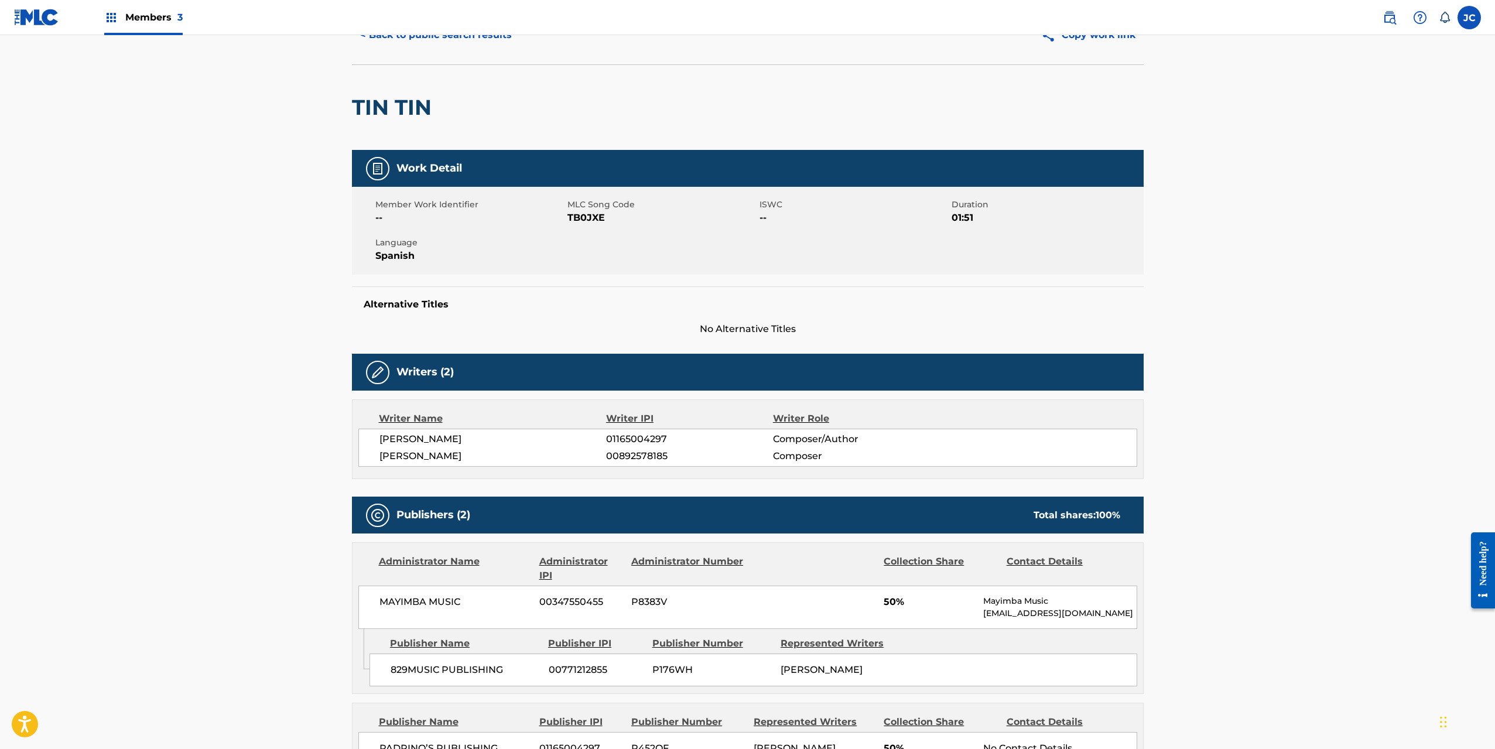
scroll to position [5, 0]
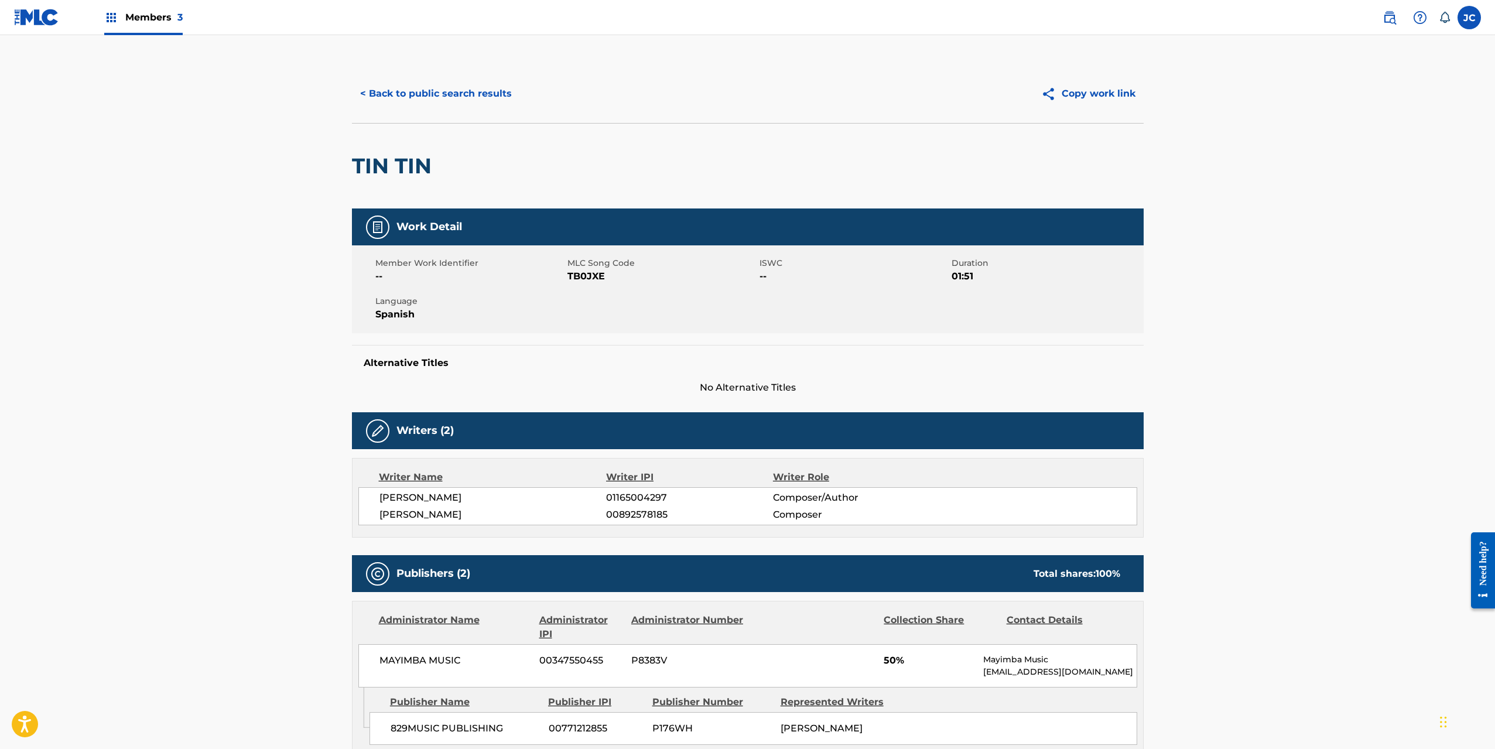
click at [398, 86] on button "< Back to public search results" at bounding box center [436, 93] width 168 height 29
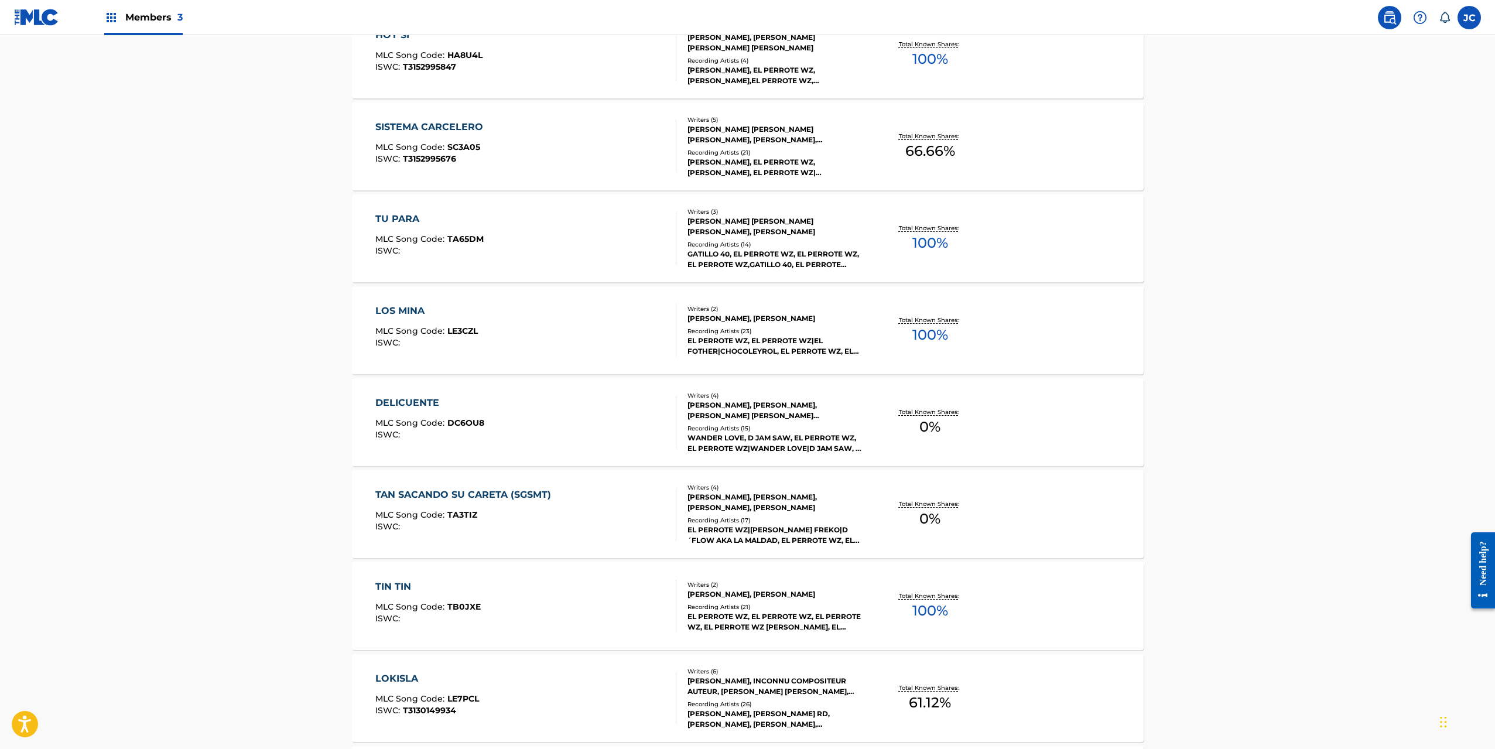
click at [590, 317] on div "LOS MINA MLC Song Code : LE3CZL ISWC :" at bounding box center [525, 330] width 301 height 53
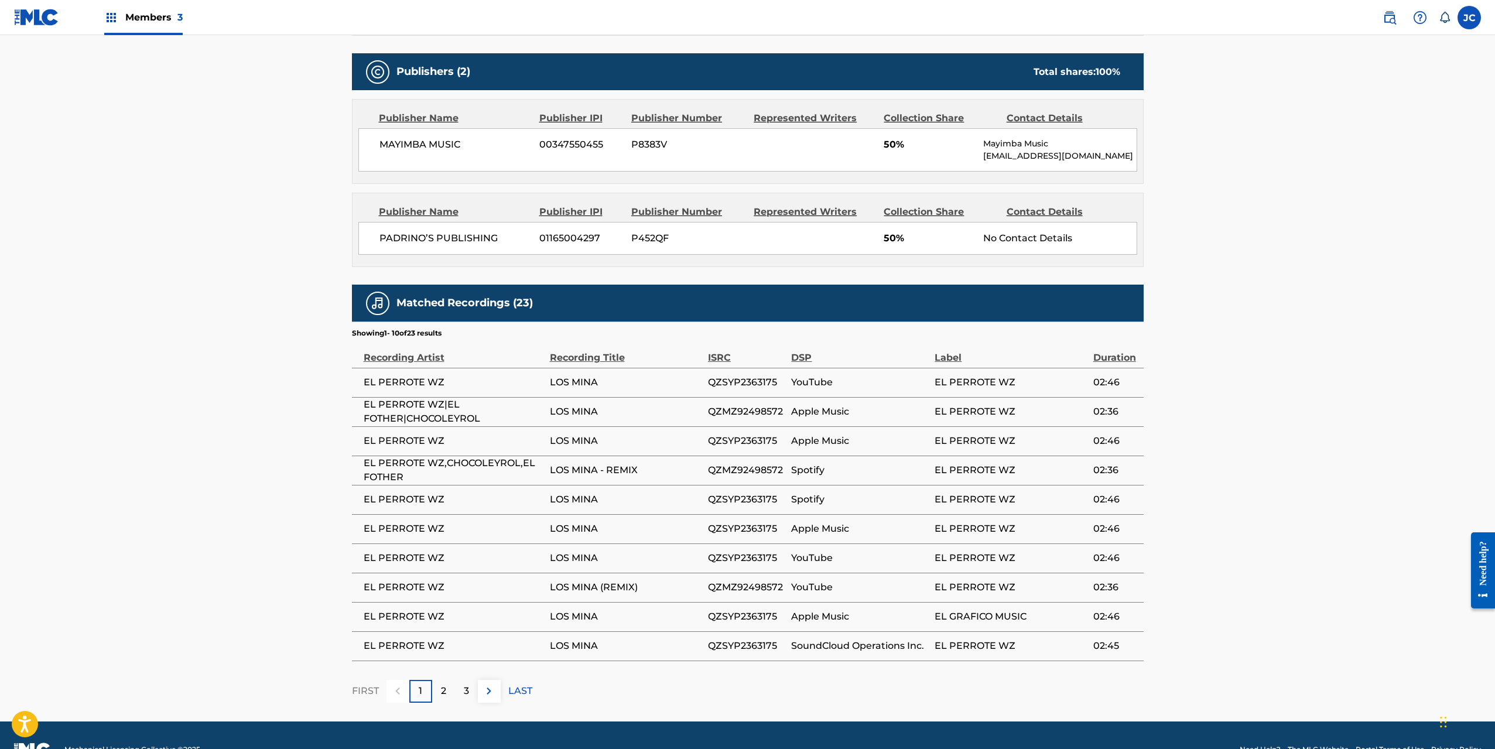
scroll to position [527, 0]
